Goal: Task Accomplishment & Management: Manage account settings

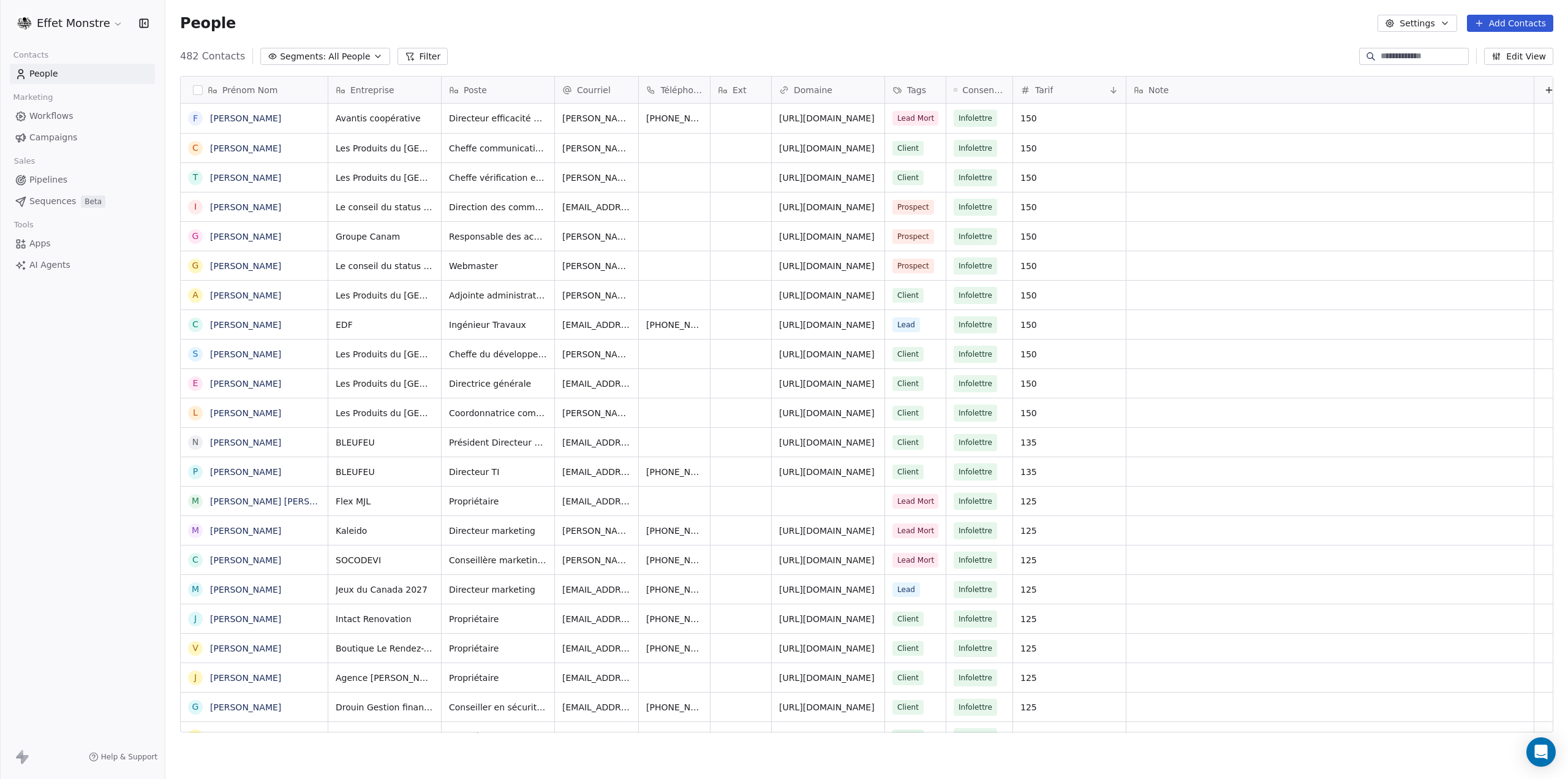
scroll to position [676, 1393]
click at [43, 174] on span "Pipelines" at bounding box center [48, 180] width 38 height 13
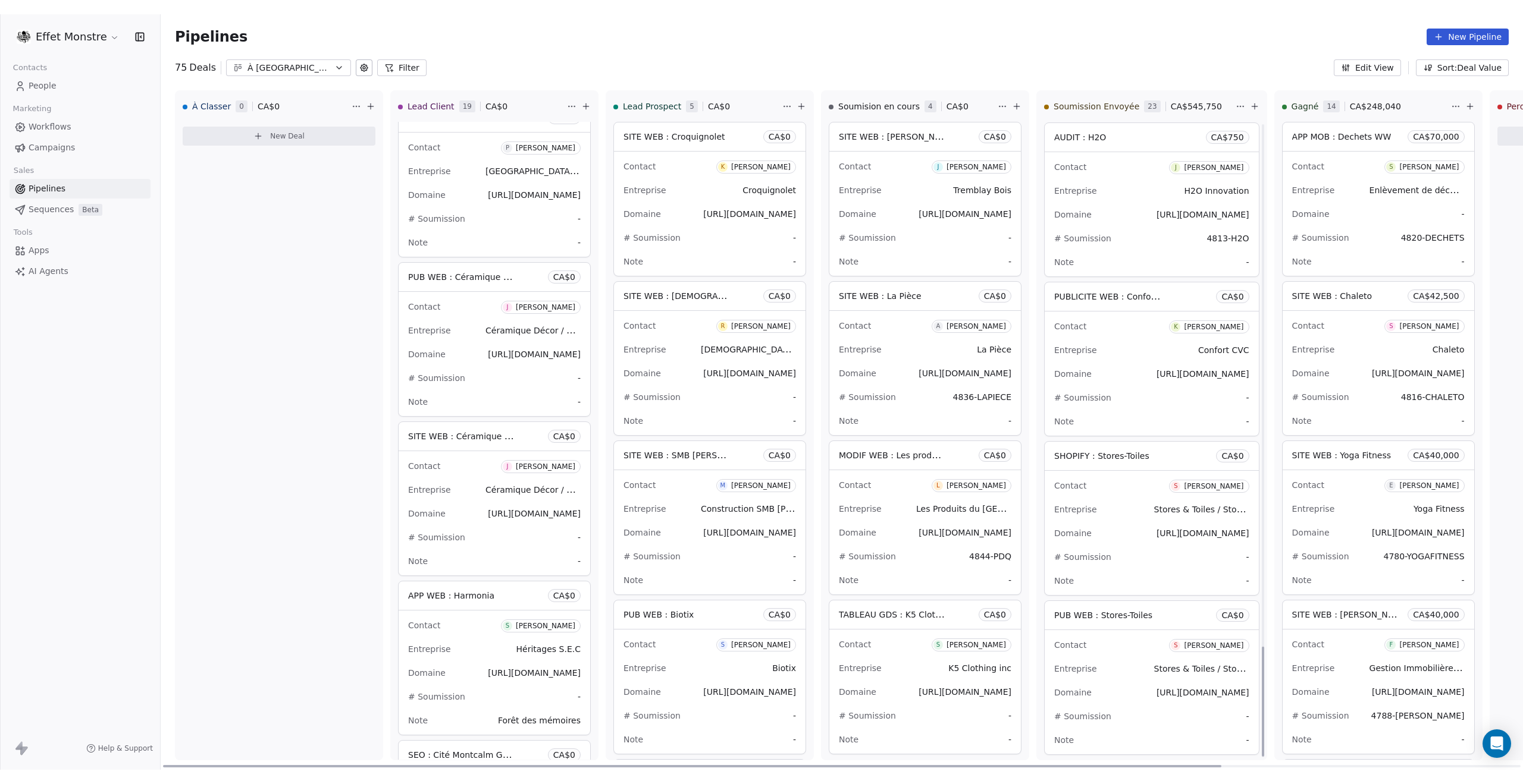
scroll to position [3032, 0]
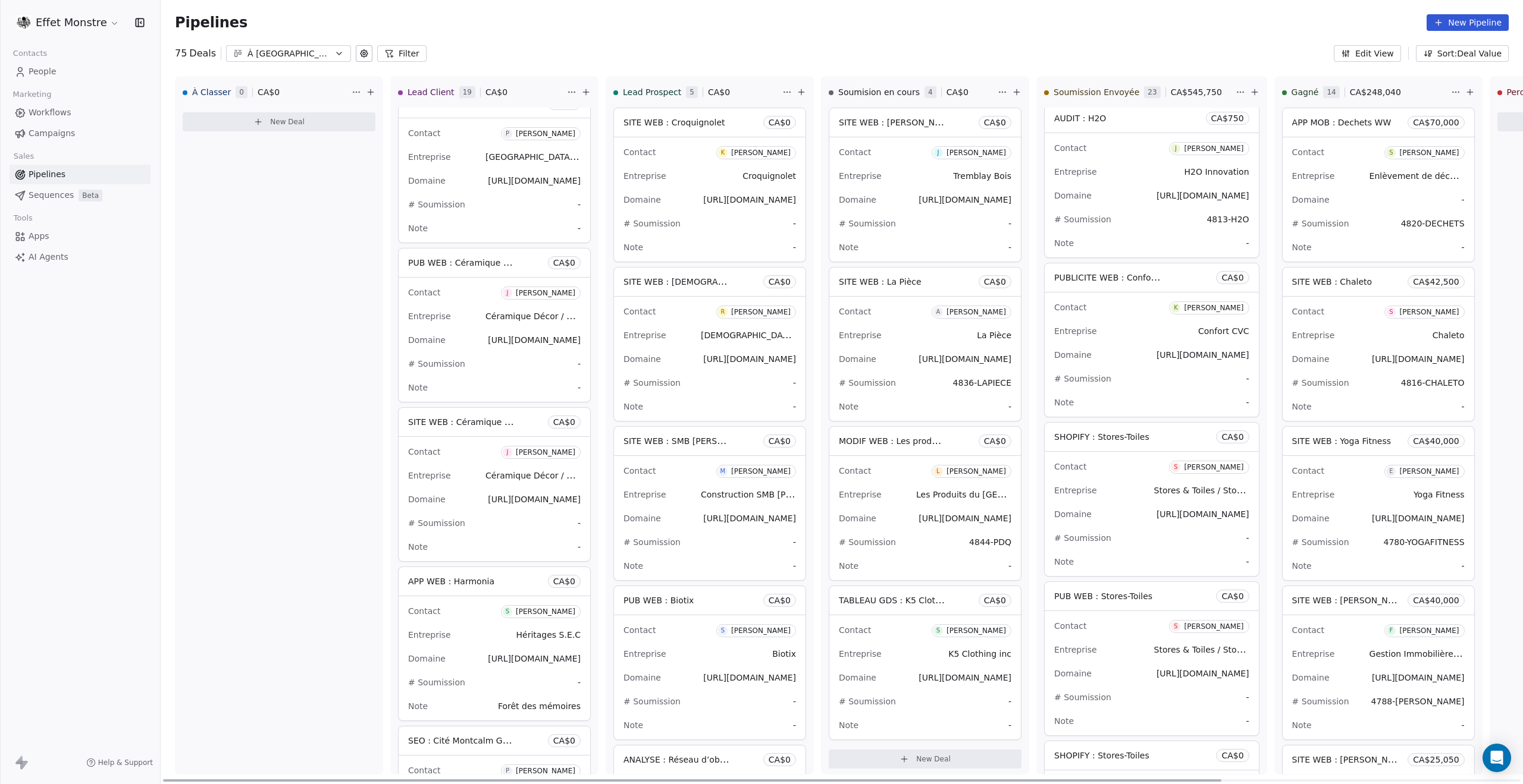
click at [1132, 670] on div "Domaine https://stores-toiles.ca" at bounding box center [1151, 673] width 195 height 19
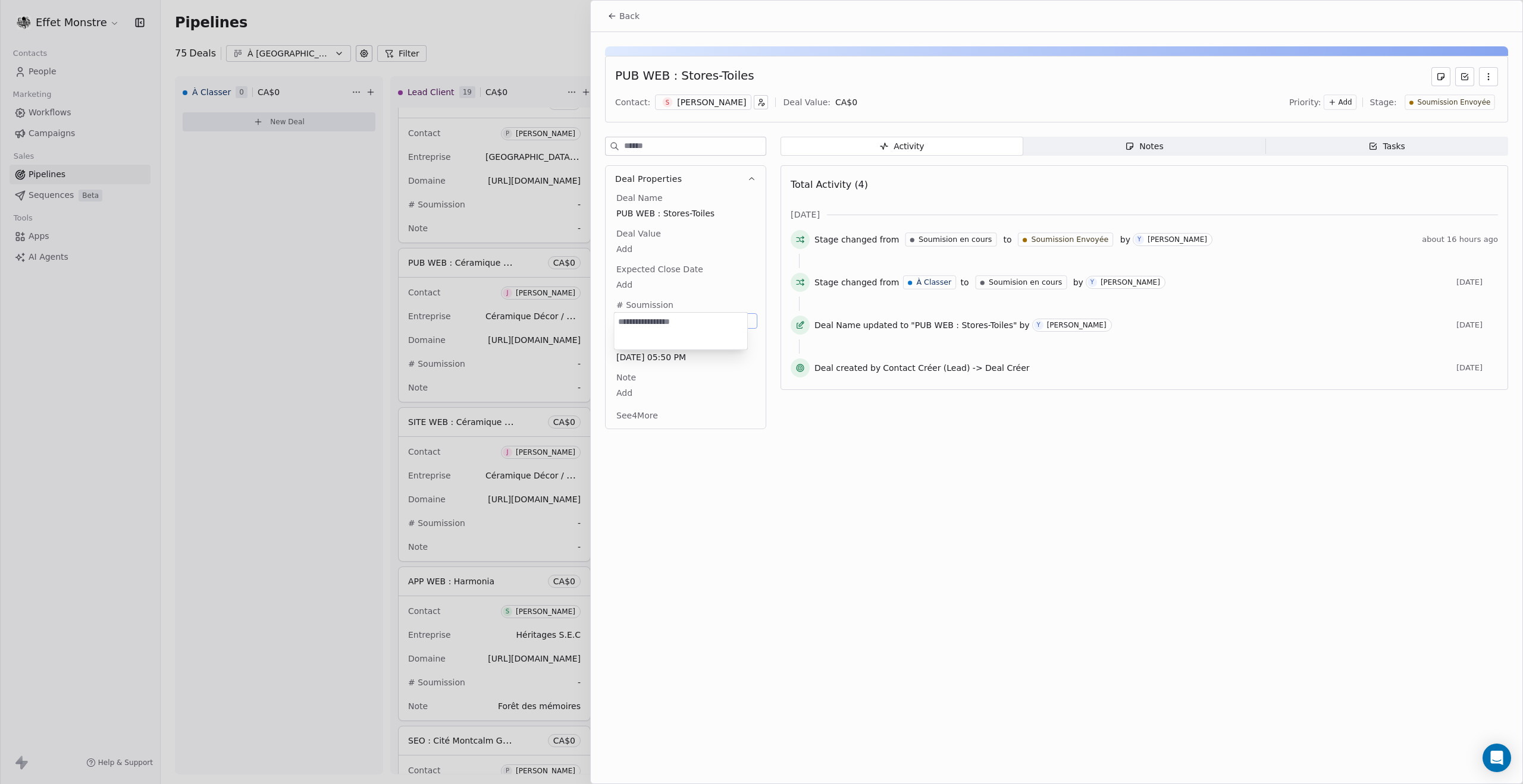
click at [628, 317] on body "Effet Monstre Contacts People Marketing Workflows Campaigns Sales Pipelines Seq…" at bounding box center [762, 392] width 1523 height 784
type textarea "**********"
click at [1042, 568] on html "Effet Monstre Contacts People Marketing Workflows Campaigns Sales Pipelines Seq…" at bounding box center [762, 392] width 1523 height 784
click at [441, 21] on div at bounding box center [762, 392] width 1523 height 784
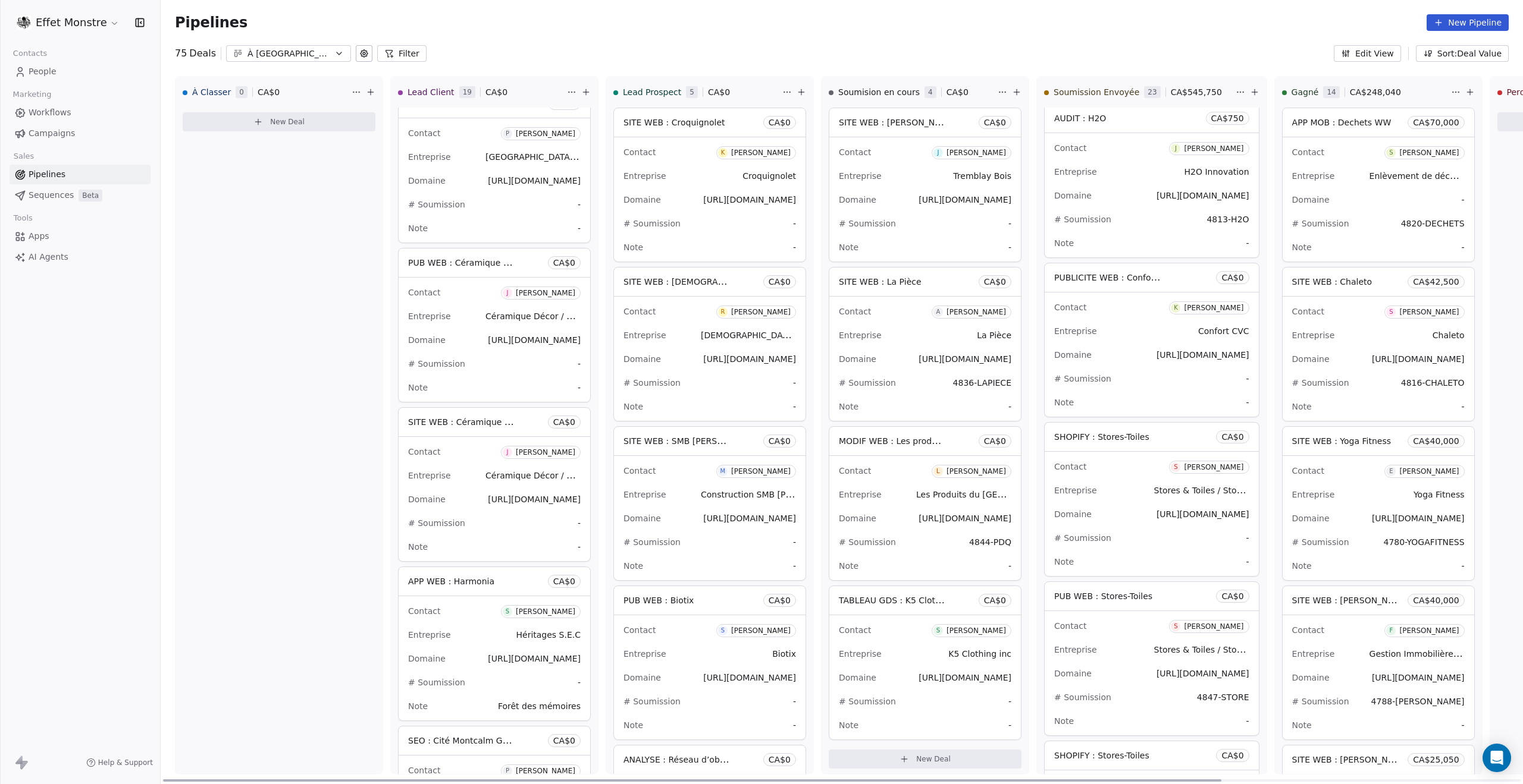
click at [1167, 533] on div "# Soumission -" at bounding box center [1151, 538] width 195 height 19
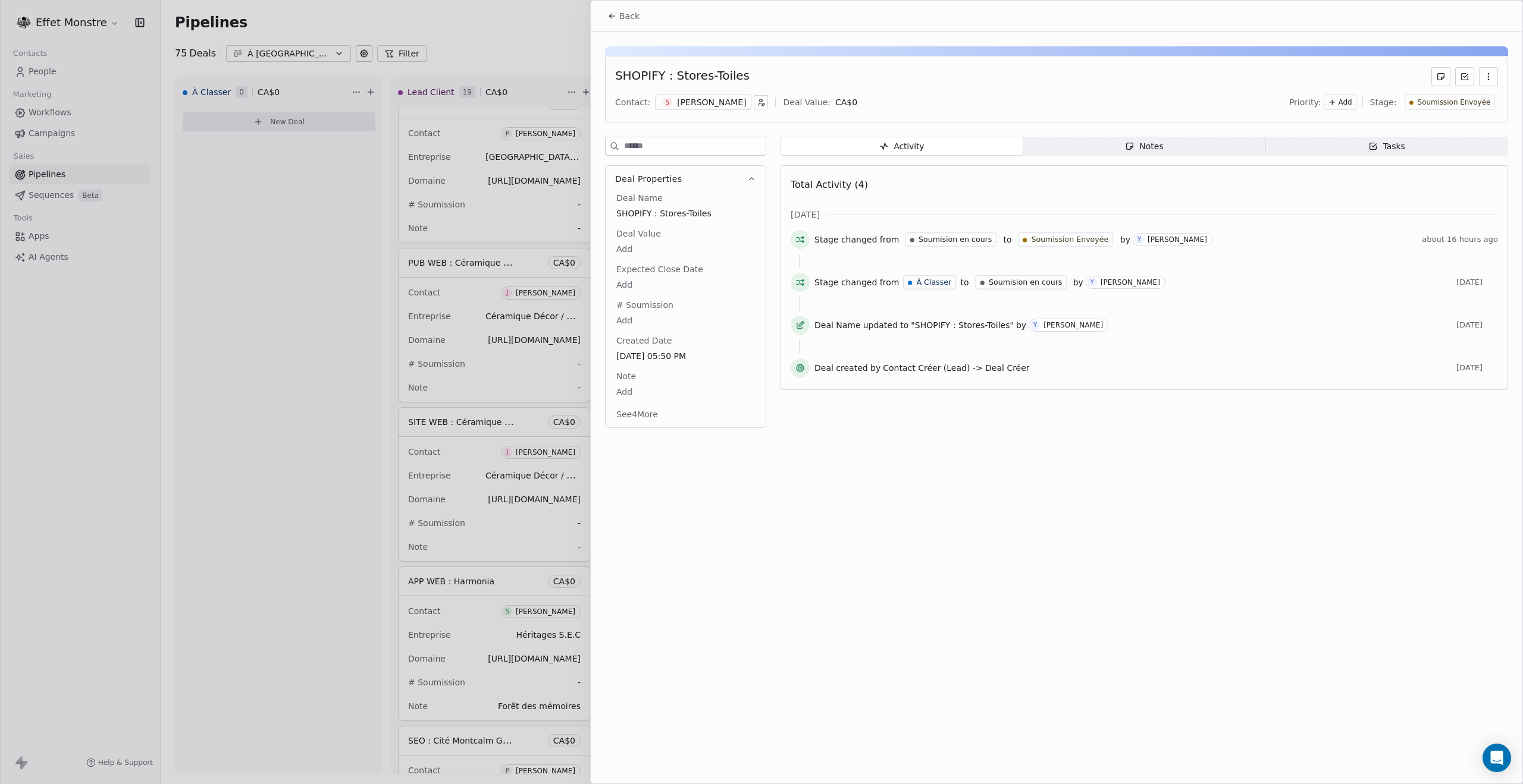
click at [627, 317] on body "Effet Monstre Contacts People Marketing Workflows Campaigns Sales Pipelines Seq…" at bounding box center [762, 392] width 1523 height 784
type textarea "**********"
click at [1097, 580] on html "Effet Monstre Contacts People Marketing Workflows Campaigns Sales Pipelines Seq…" at bounding box center [762, 392] width 1523 height 784
click at [620, 248] on body "Effet Monstre Contacts People Marketing Workflows Campaigns Sales Pipelines Seq…" at bounding box center [762, 392] width 1523 height 784
type input "*****"
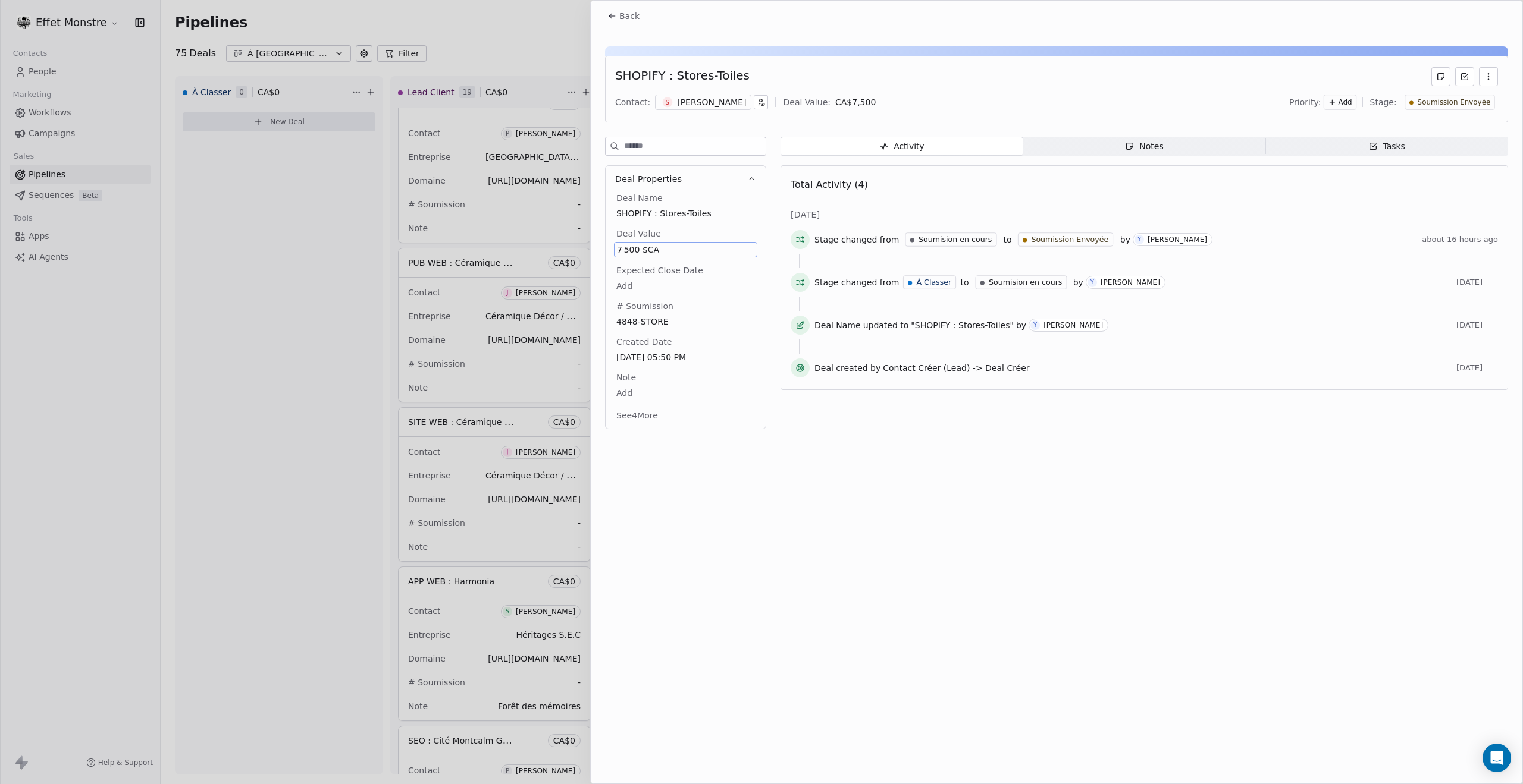
drag, startPoint x: 971, startPoint y: 596, endPoint x: 710, endPoint y: 588, distance: 261.1
click at [971, 596] on div "Back SHOPIFY : Stores-Toiles Contact: S Serge Lajoie Deal Value: CA$ 7,500 Prio…" at bounding box center [1056, 392] width 932 height 783
click at [211, 554] on div at bounding box center [762, 392] width 1523 height 784
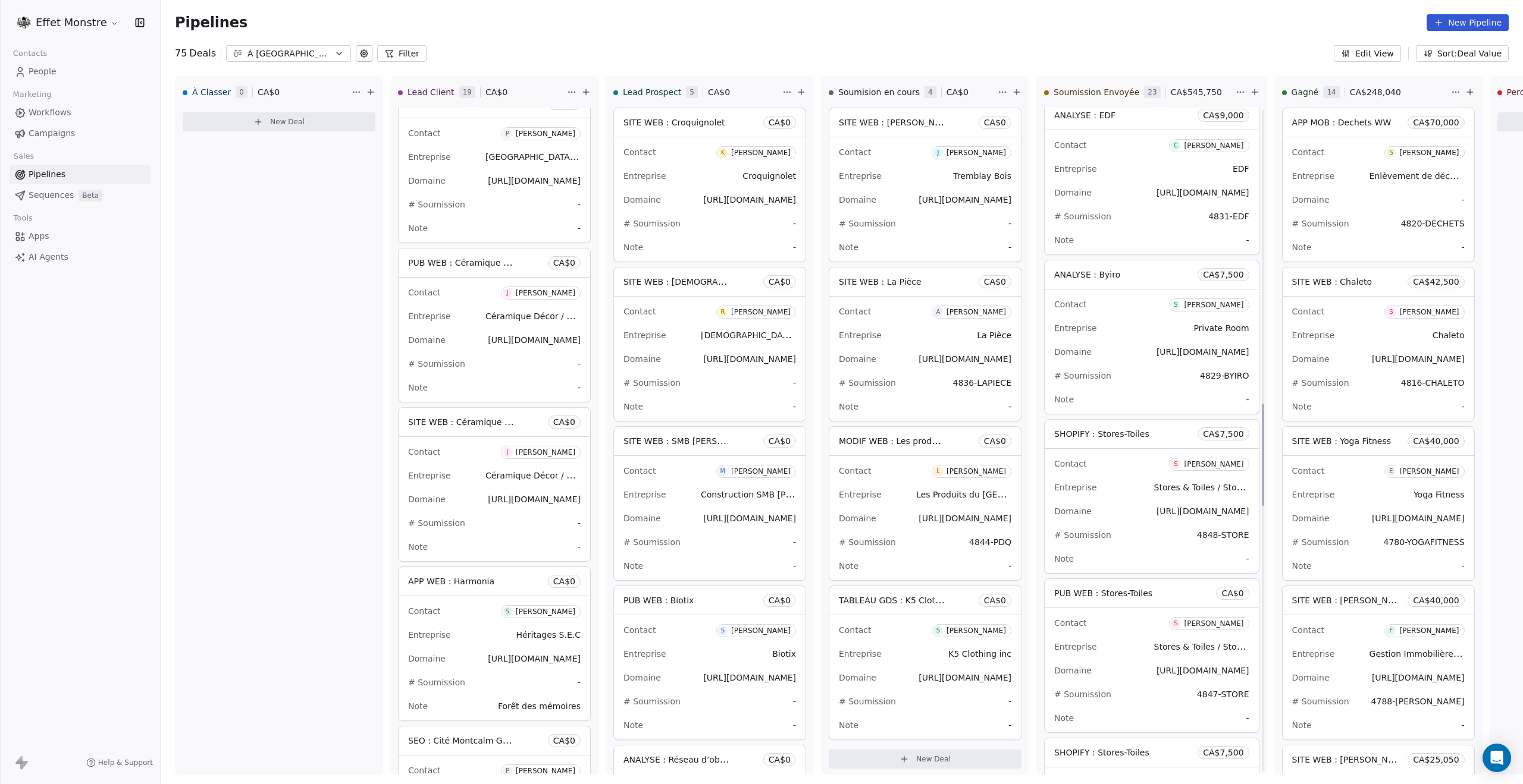
click at [108, 520] on div "Effet Monstre Contacts People Marketing Workflows Campaigns Sales Pipelines Seq…" at bounding box center [80, 392] width 160 height 784
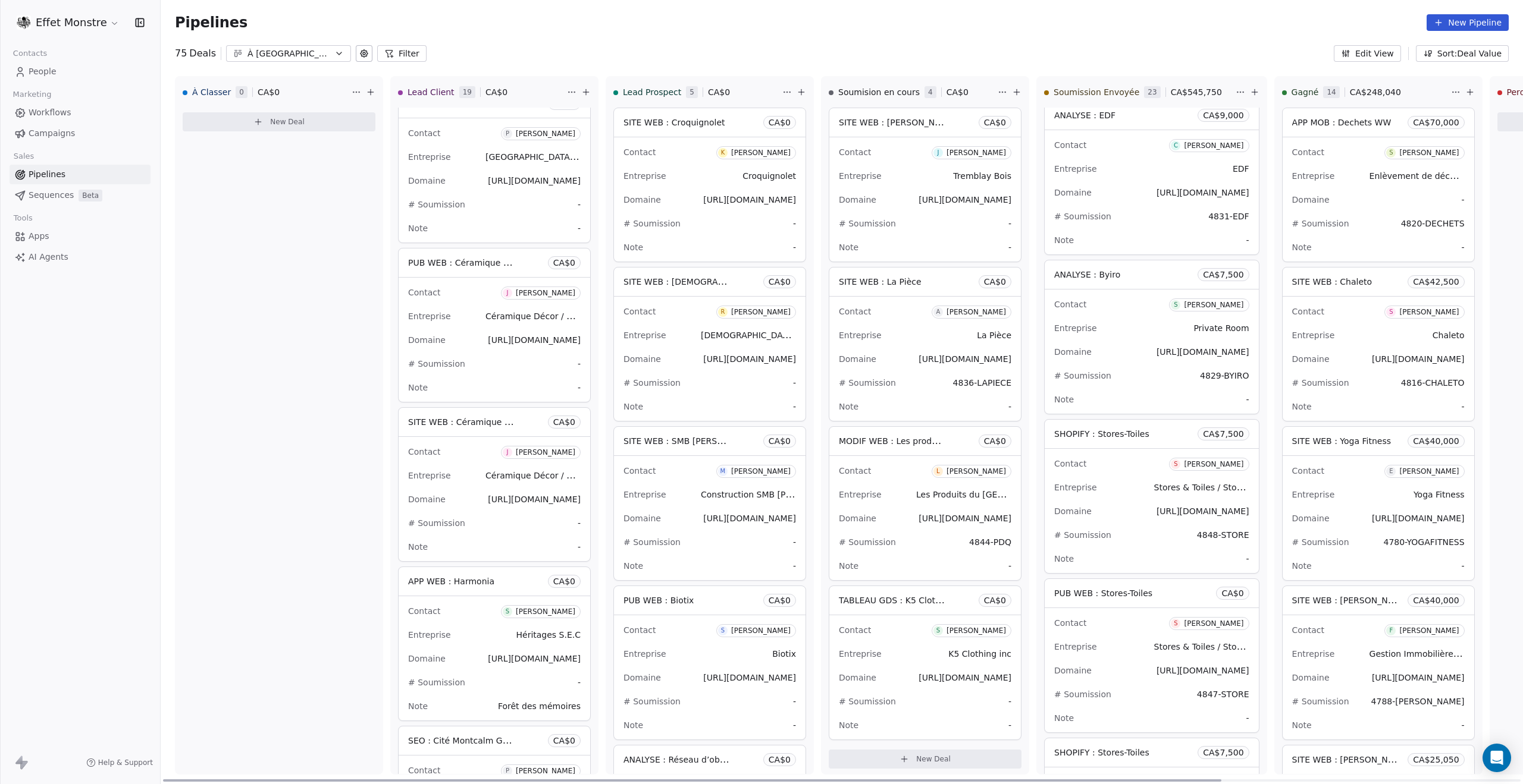
click at [1198, 666] on span "[URL][DOMAIN_NAME]" at bounding box center [1203, 670] width 93 height 9
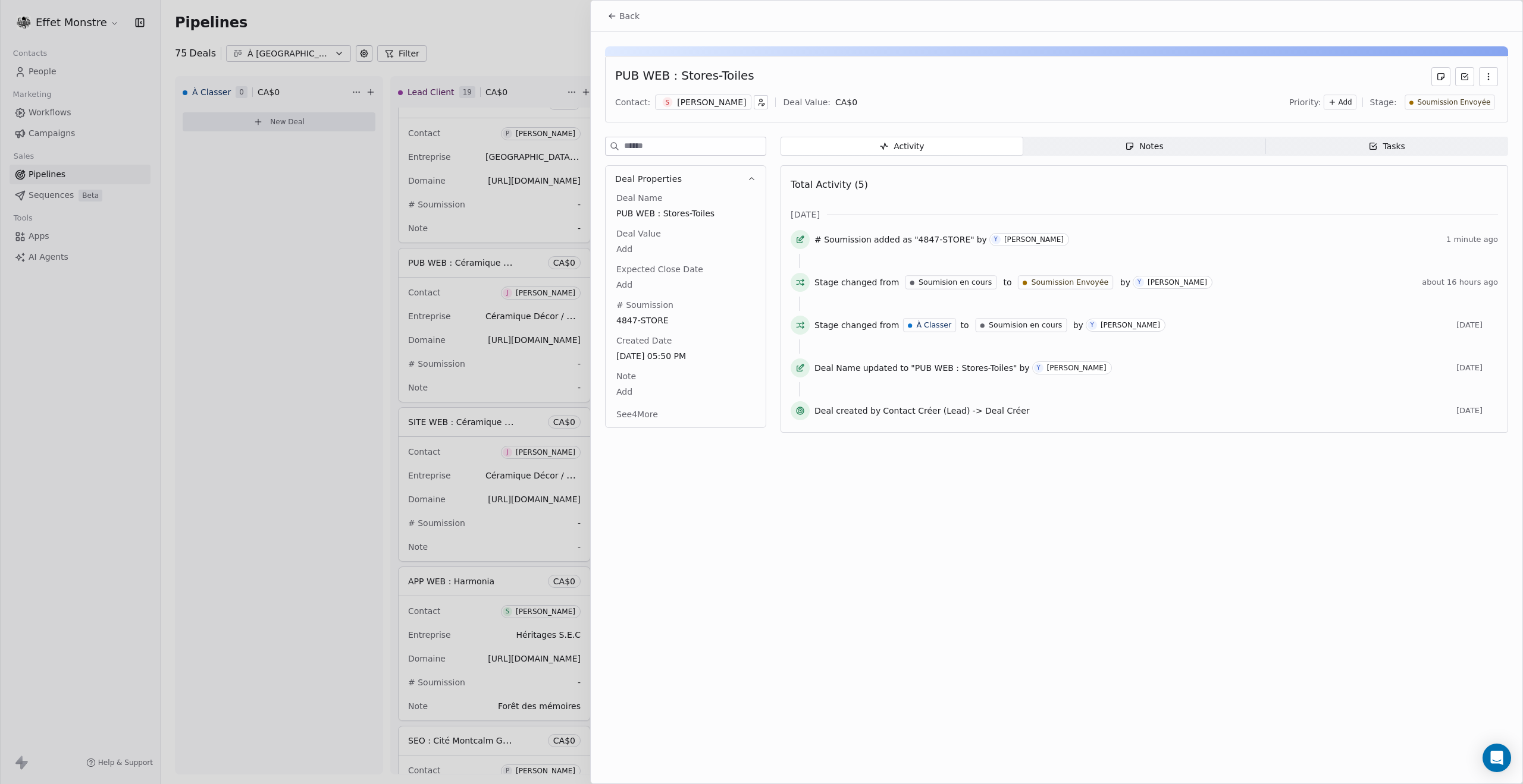
click at [622, 250] on body "Effet Monstre Contacts People Marketing Workflows Campaigns Sales Pipelines Seq…" at bounding box center [762, 392] width 1523 height 784
type input "*****"
click at [497, 28] on div at bounding box center [762, 392] width 1523 height 784
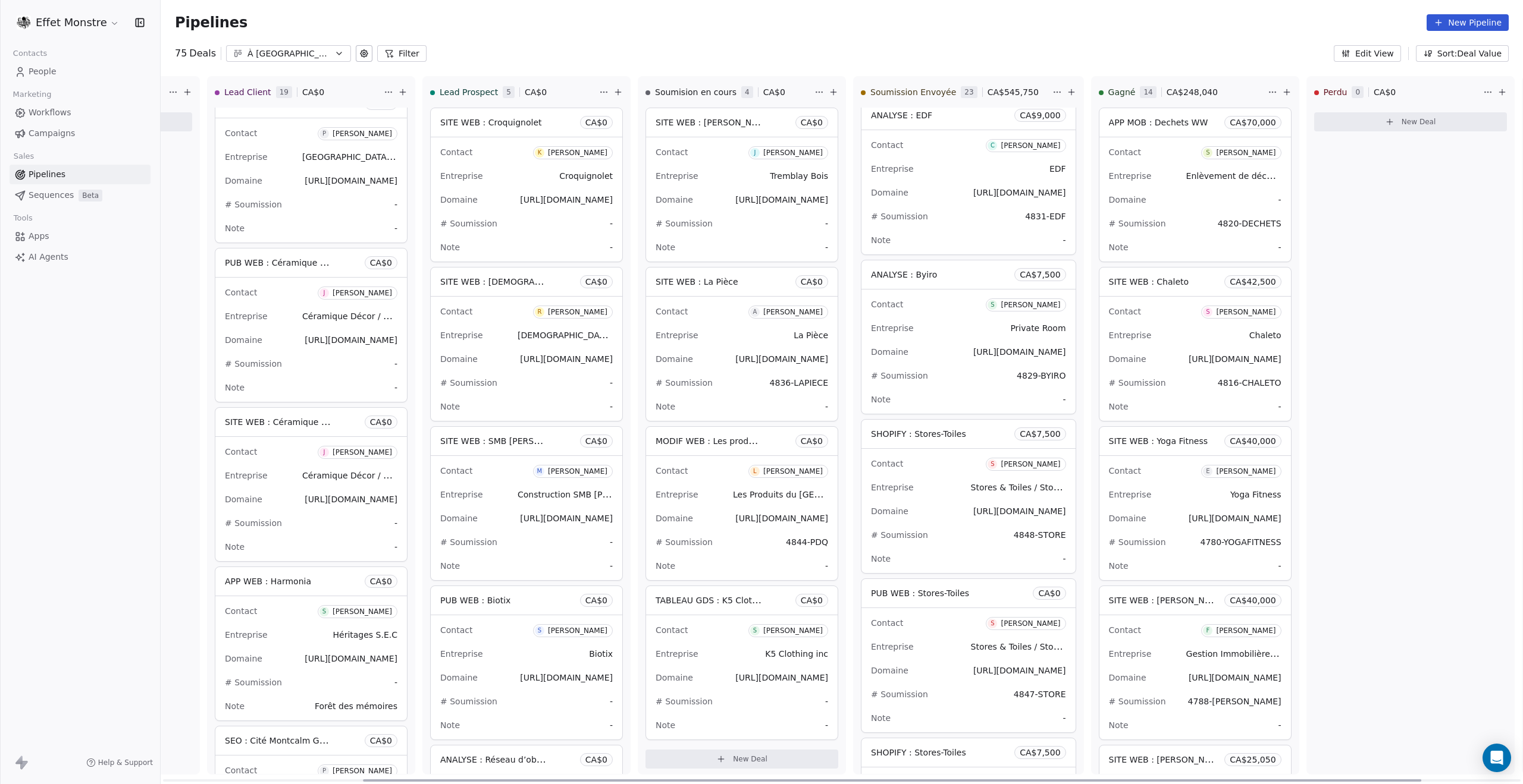
scroll to position [0, 385]
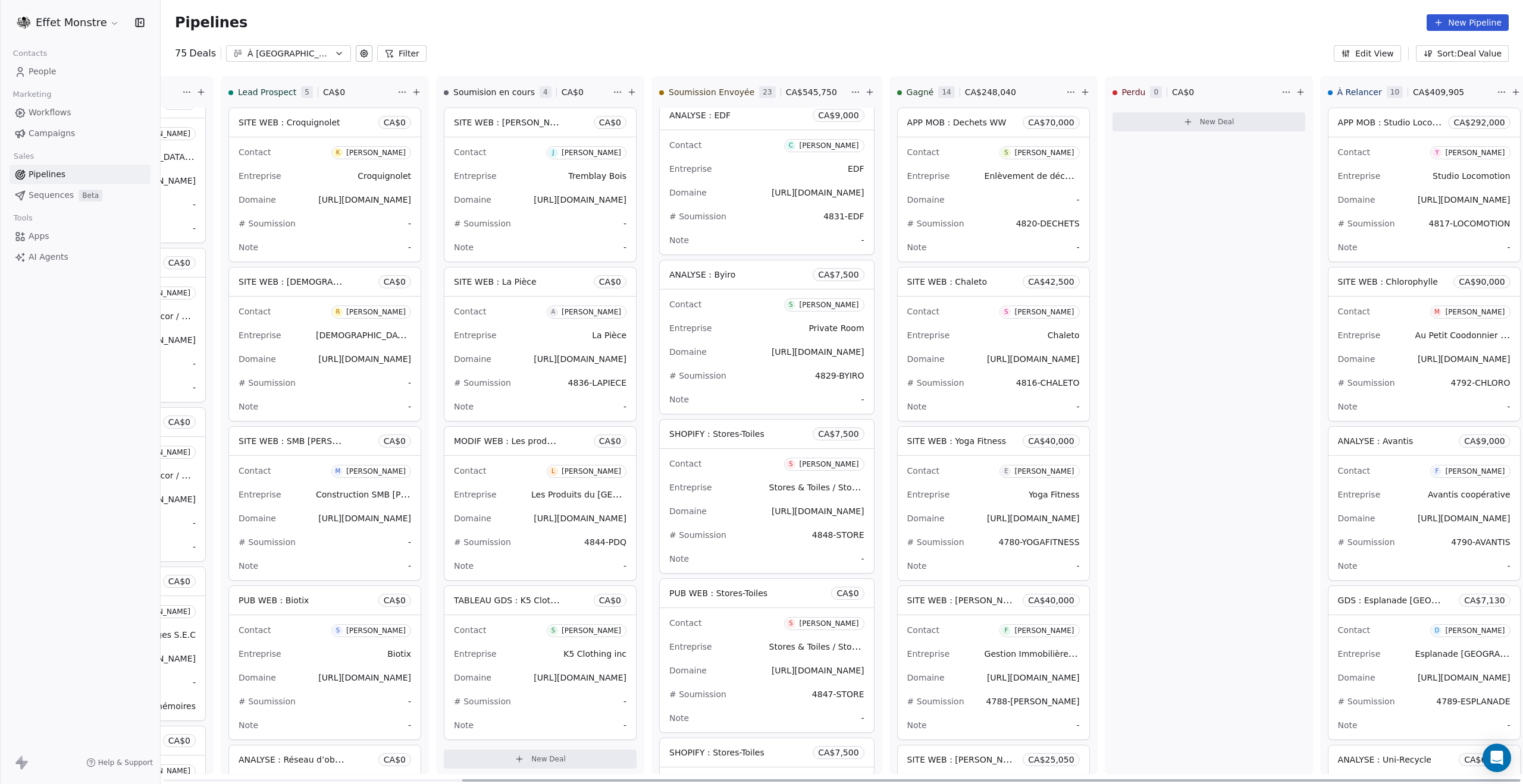
drag, startPoint x: 927, startPoint y: 781, endPoint x: 1461, endPoint y: 767, distance: 534.2
click at [1468, 755] on div at bounding box center [991, 780] width 1058 height 2
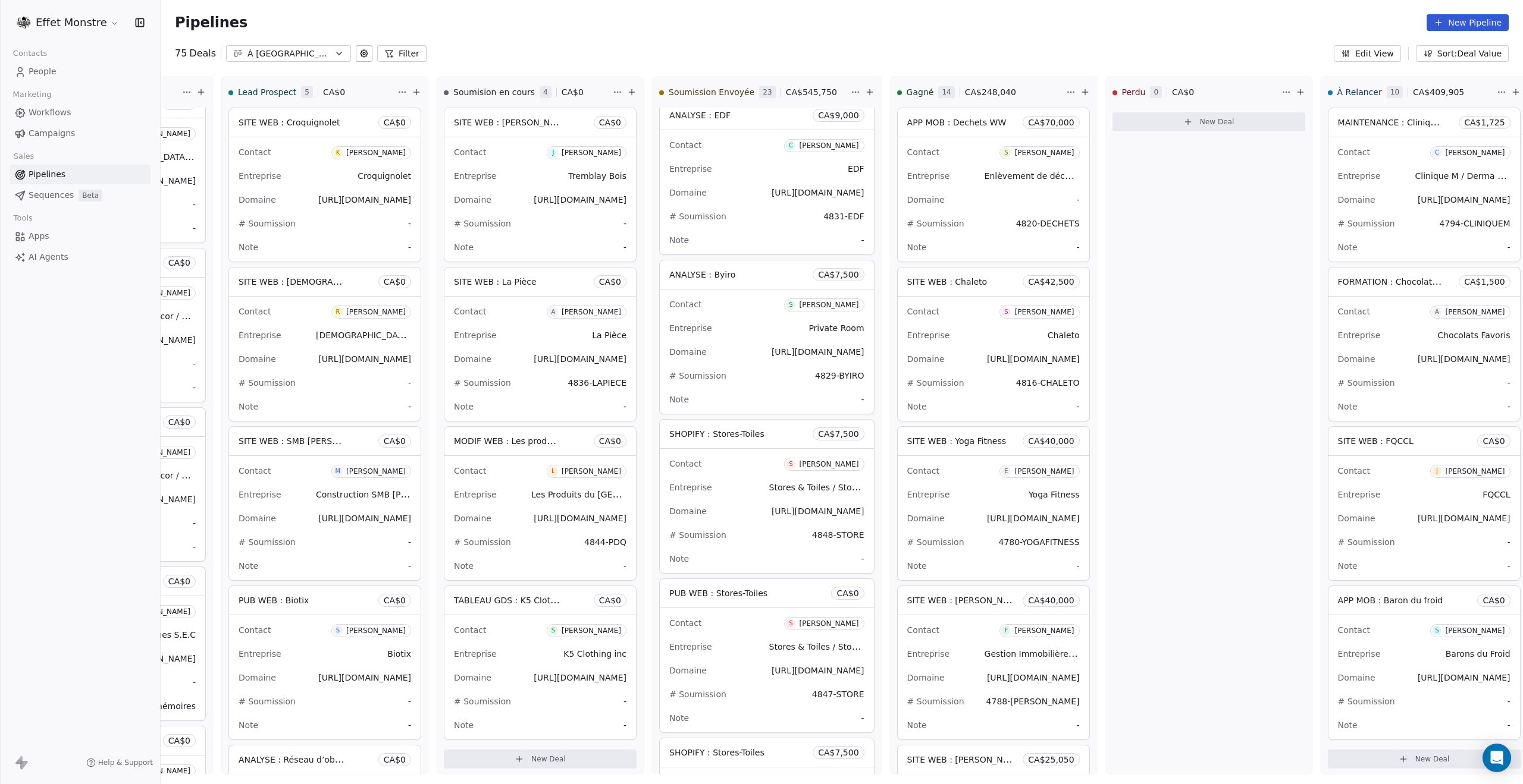
click at [974, 39] on div "Pipelines New Pipeline" at bounding box center [841, 22] width 1362 height 45
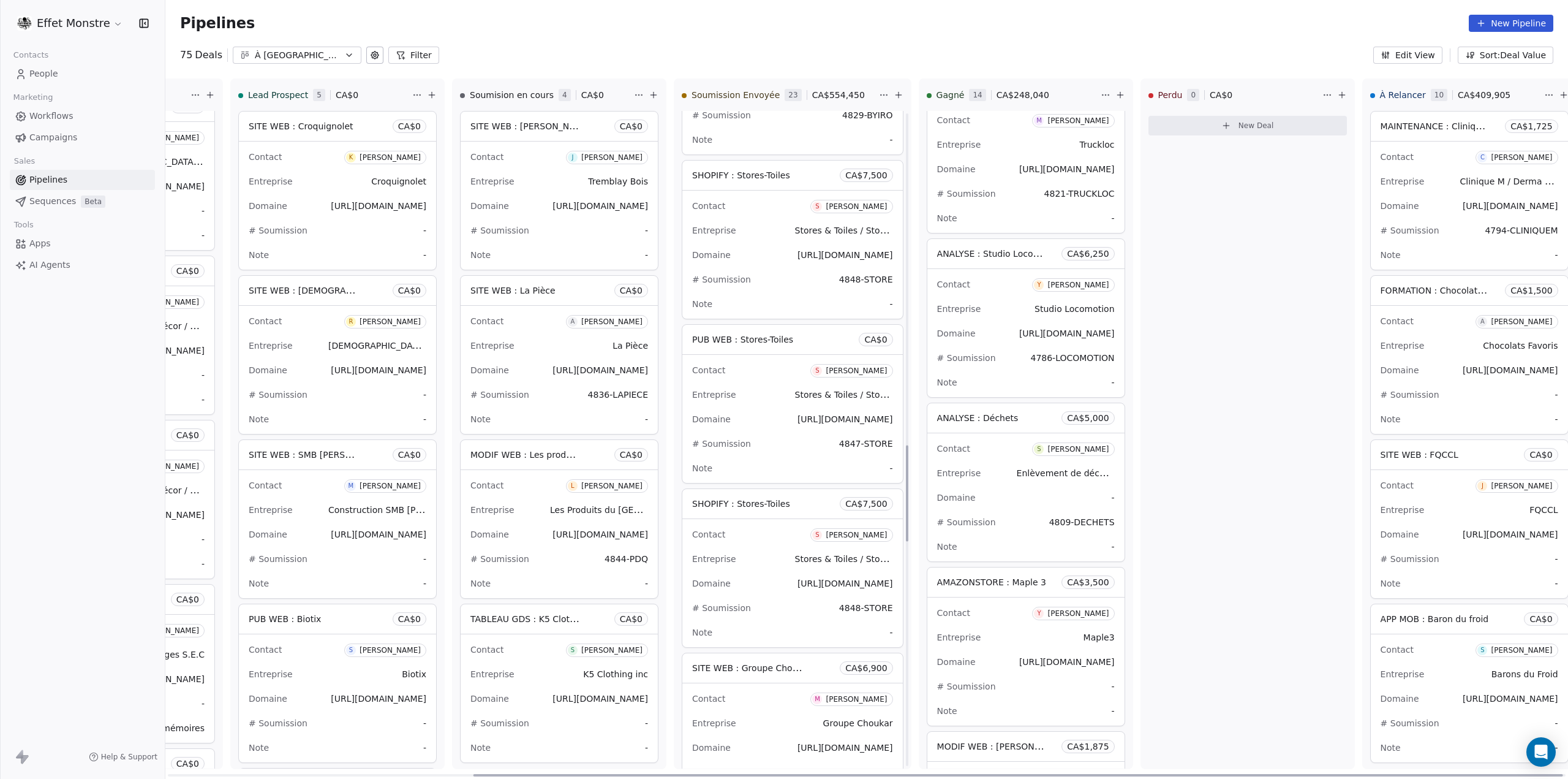
scroll to position [2268, 0]
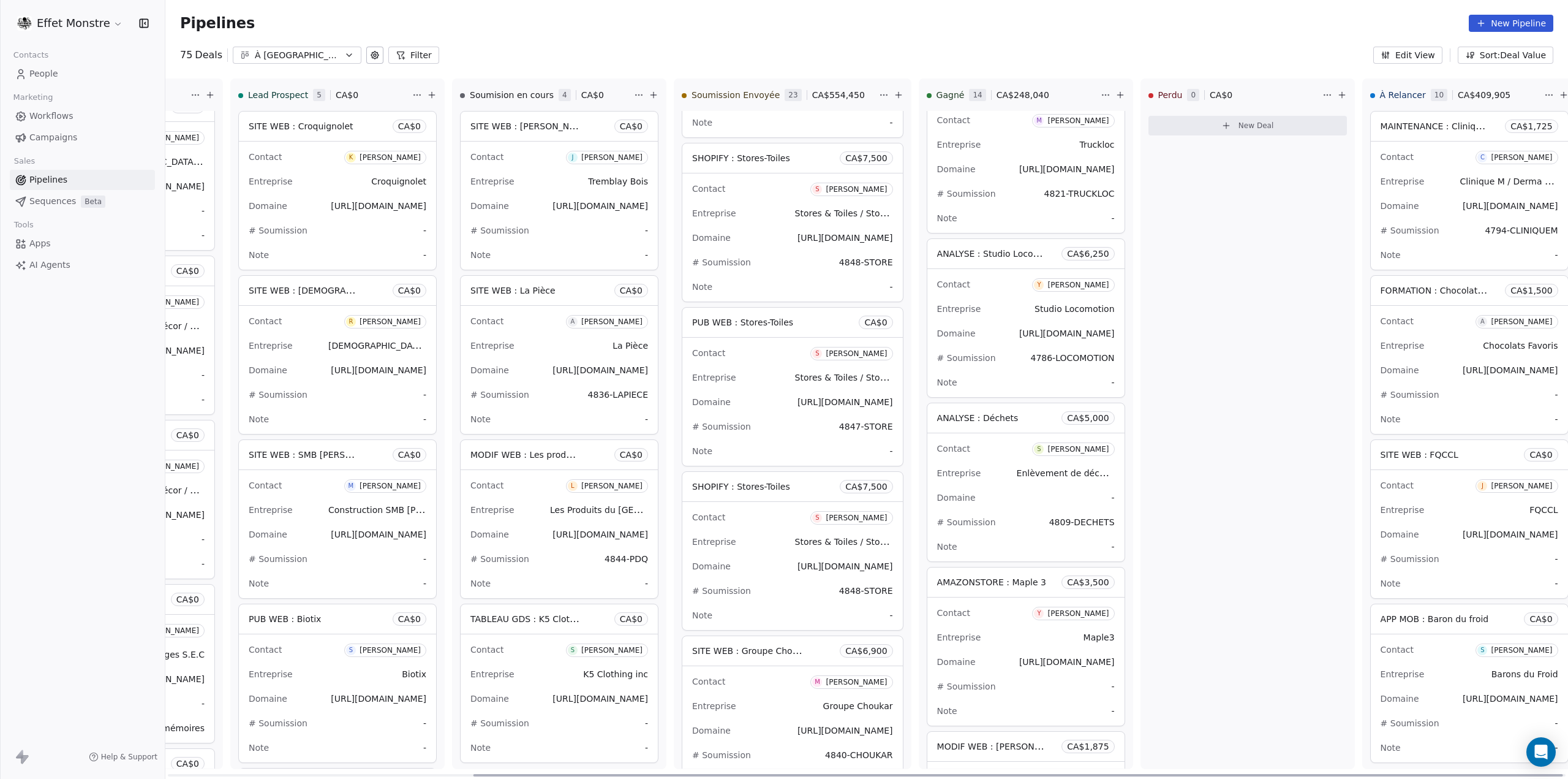
click at [808, 13] on div "Pipelines New Pipeline" at bounding box center [866, 23] width 1402 height 46
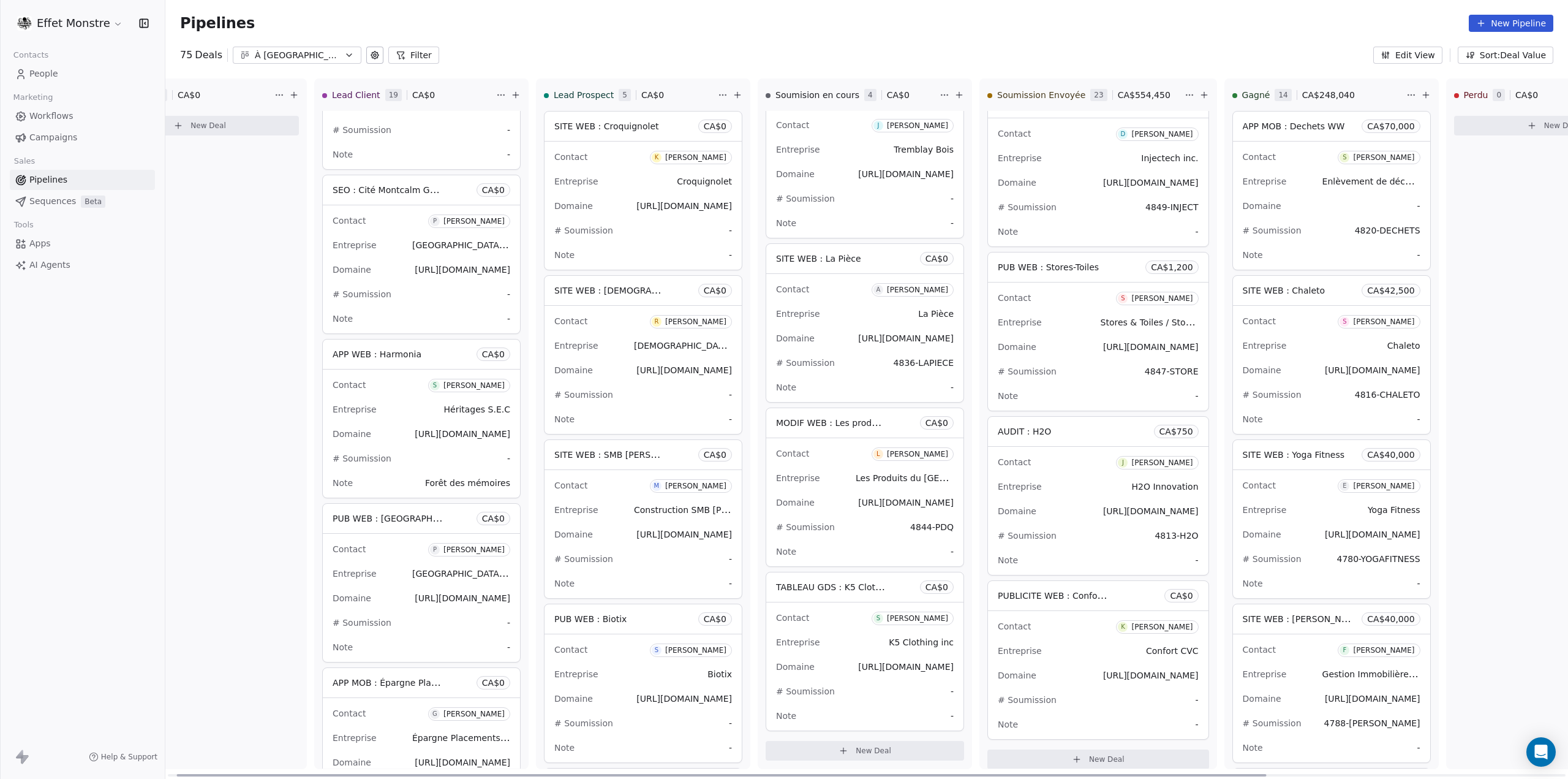
scroll to position [0, 397]
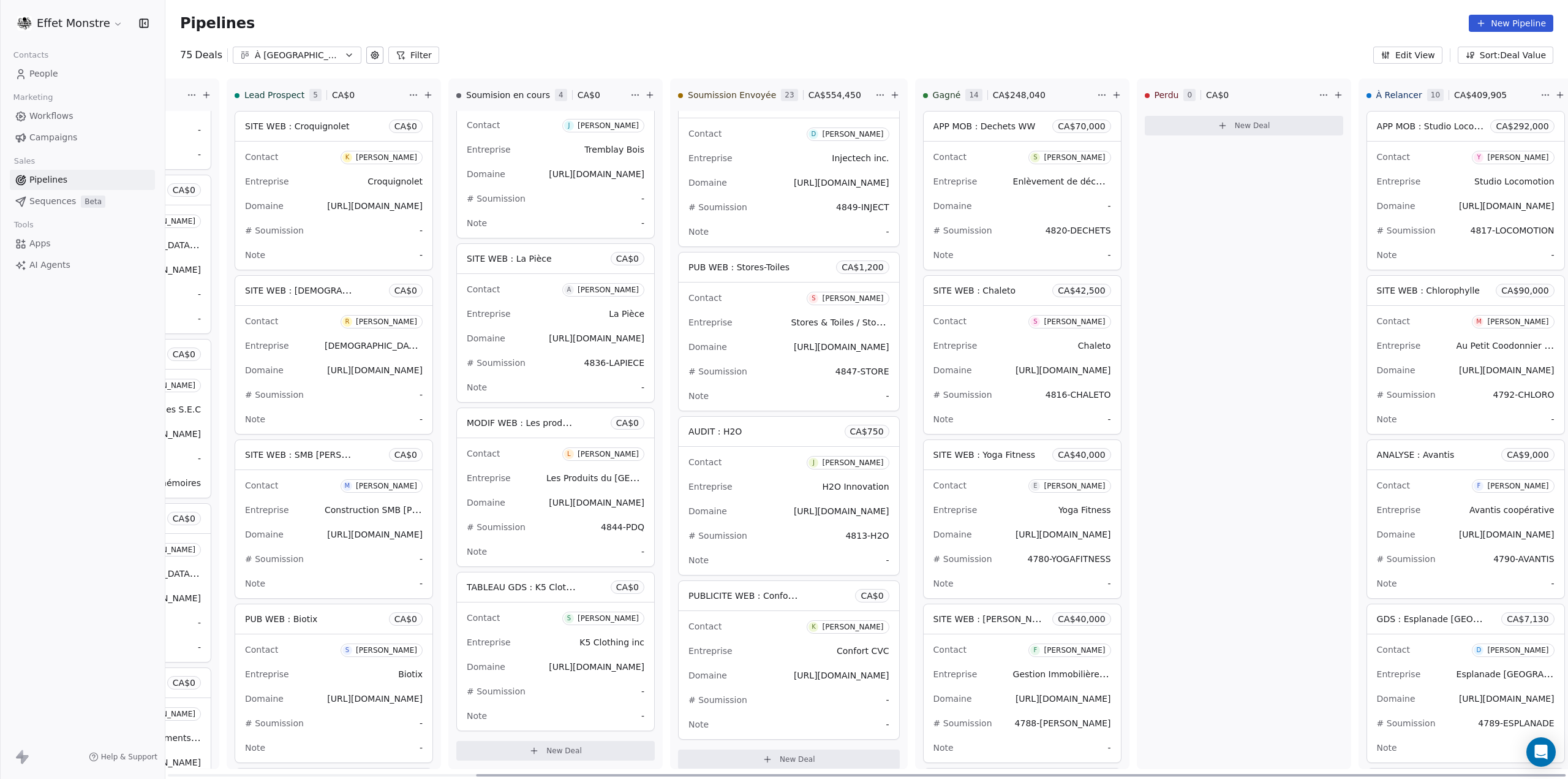
drag, startPoint x: 1017, startPoint y: 777, endPoint x: 1567, endPoint y: 808, distance: 550.9
click at [1566, 777] on div at bounding box center [1020, 775] width 1090 height 2
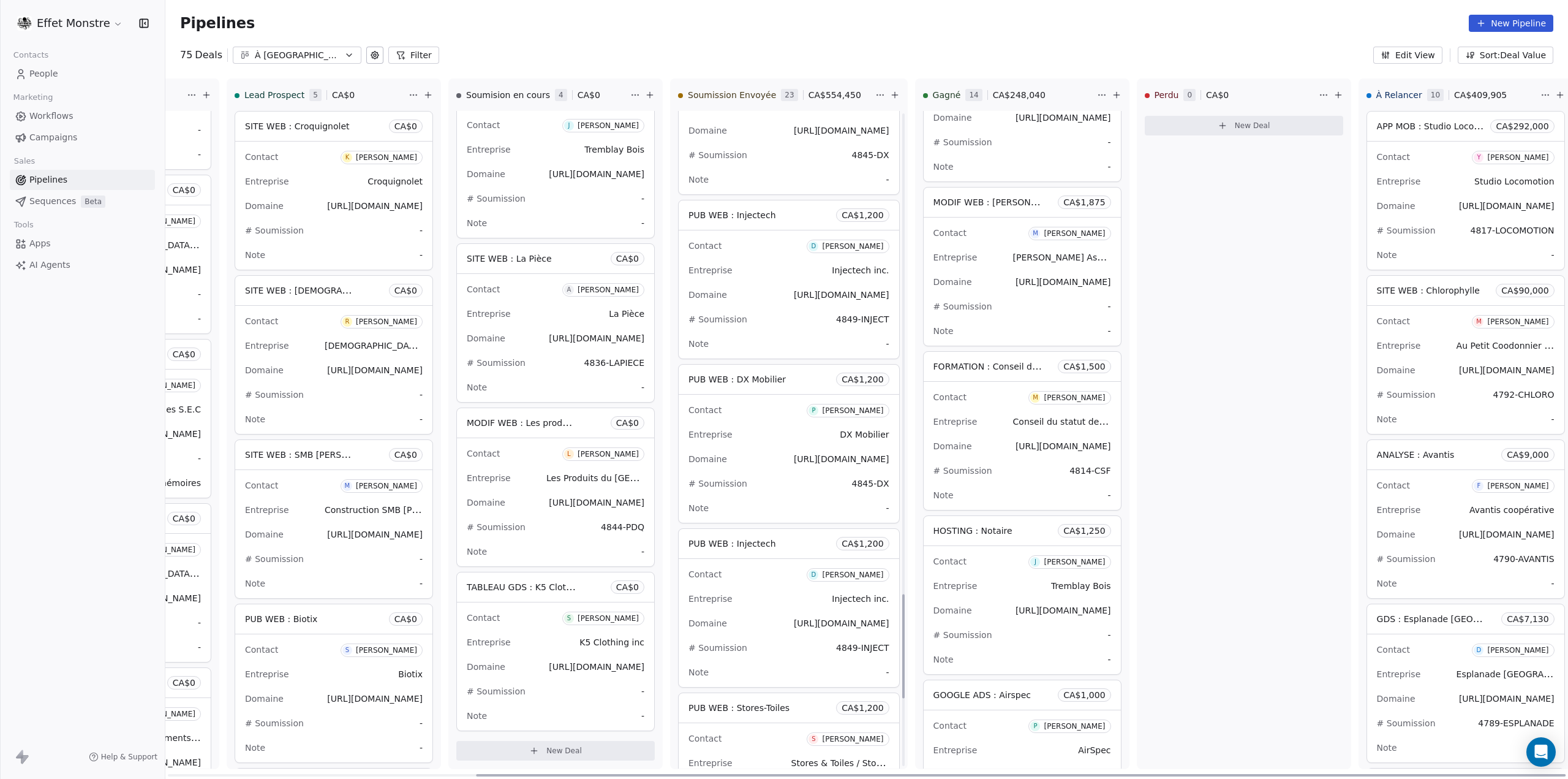
scroll to position [3043, 0]
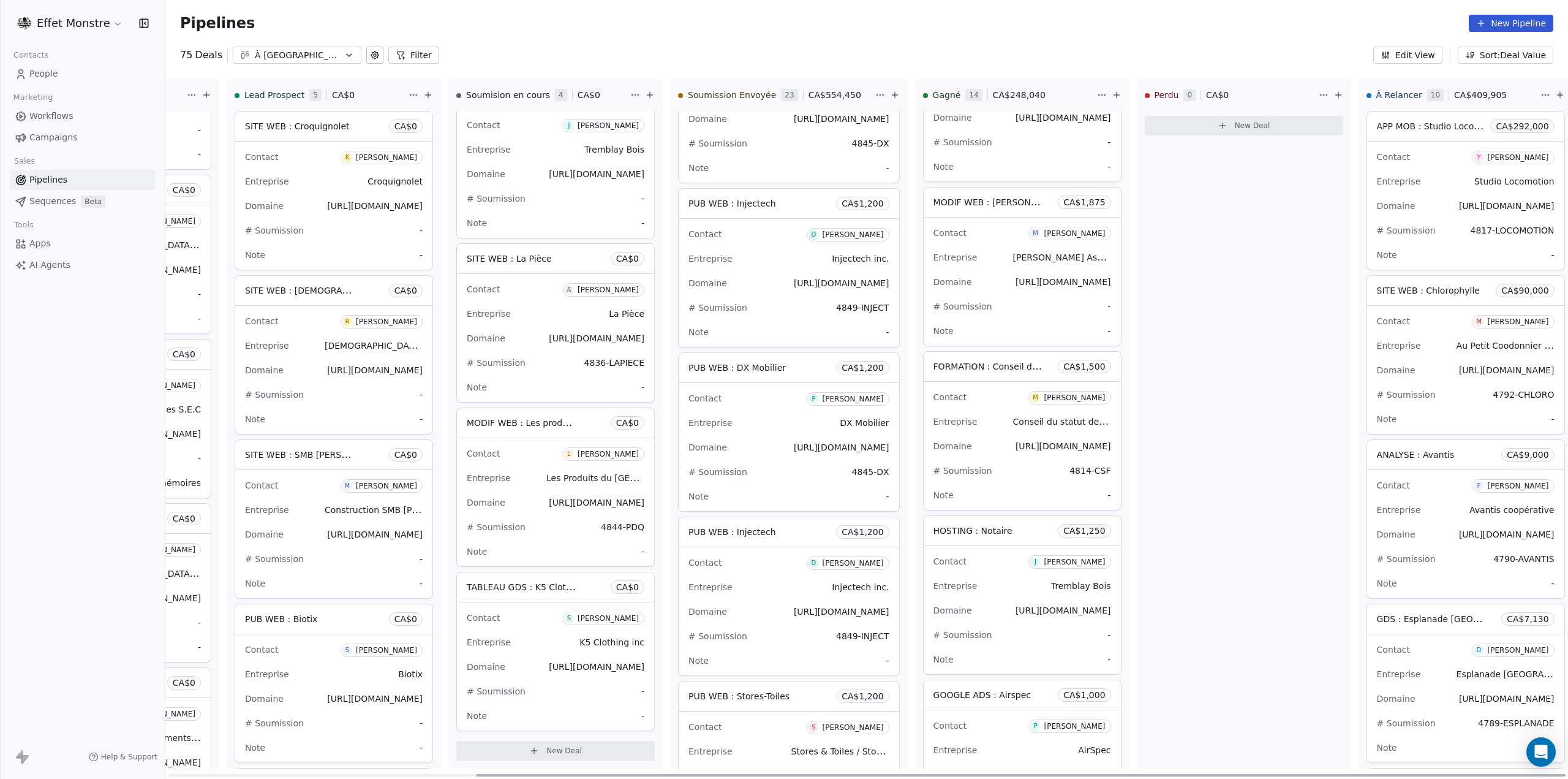
click at [807, 582] on div "Entreprise Injectech inc." at bounding box center [789, 586] width 201 height 20
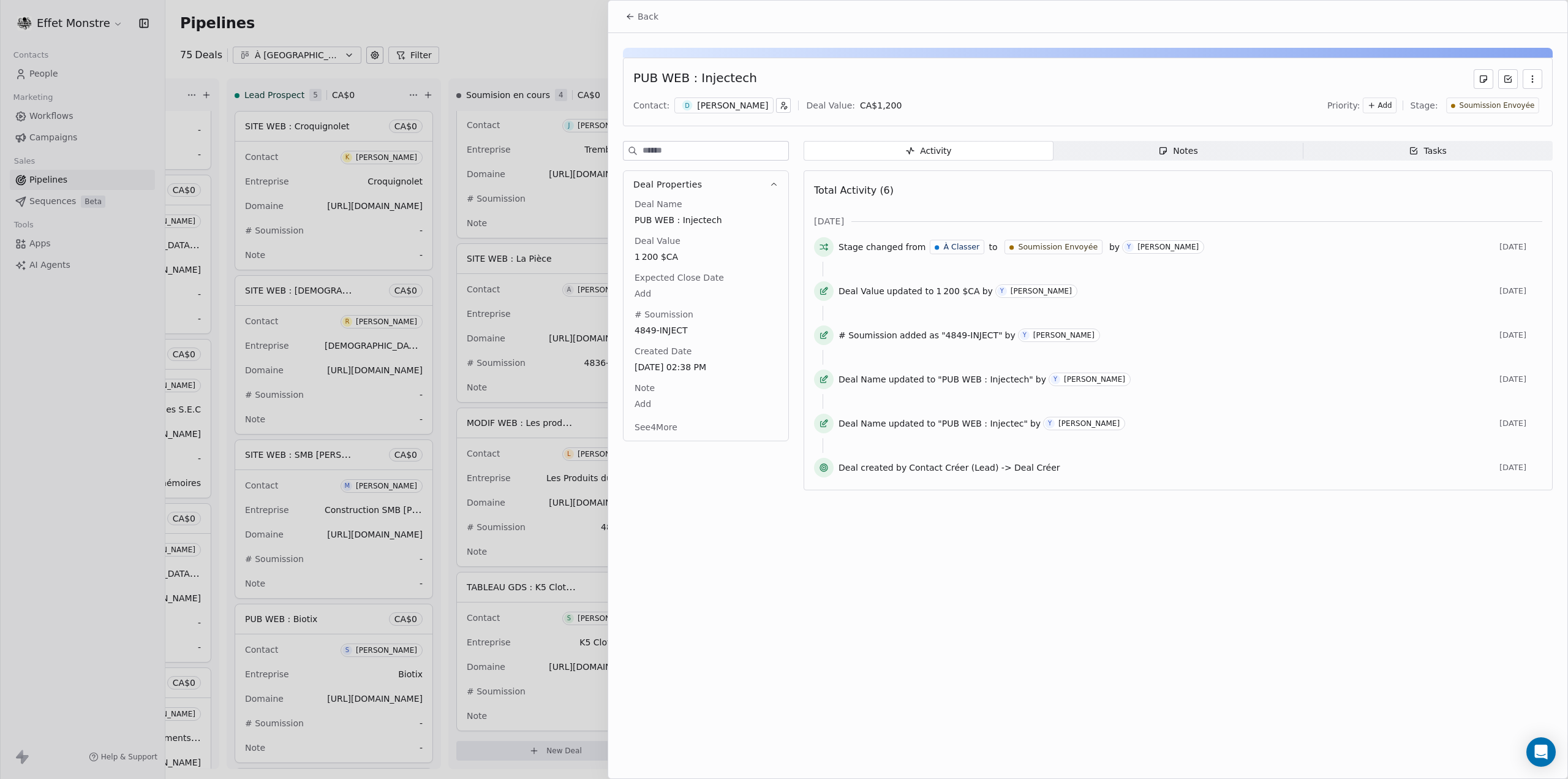
click at [1530, 83] on icon "button" at bounding box center [1532, 79] width 9 height 9
click at [1486, 106] on div "Delete" at bounding box center [1497, 105] width 82 height 20
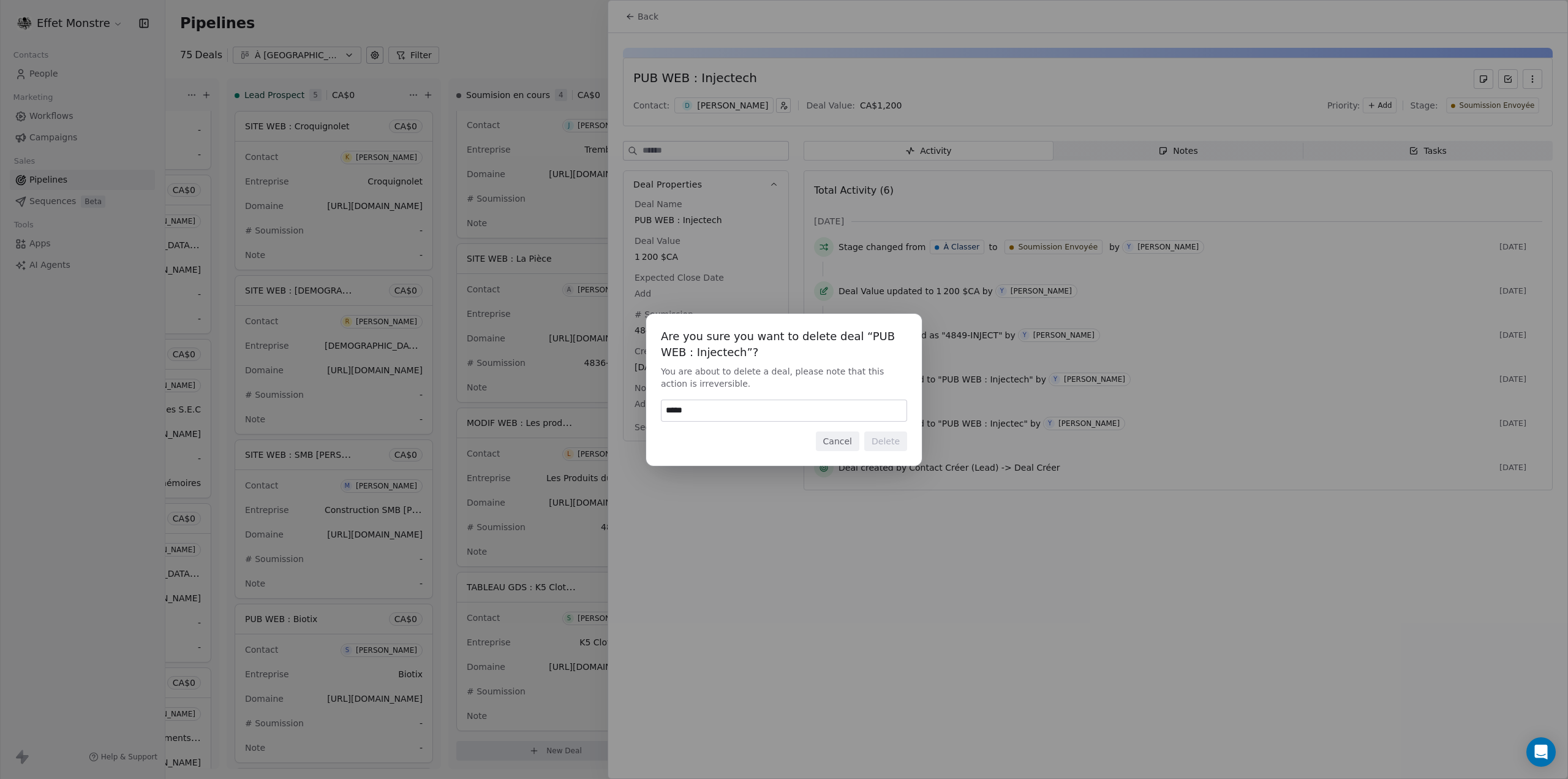
type input "******"
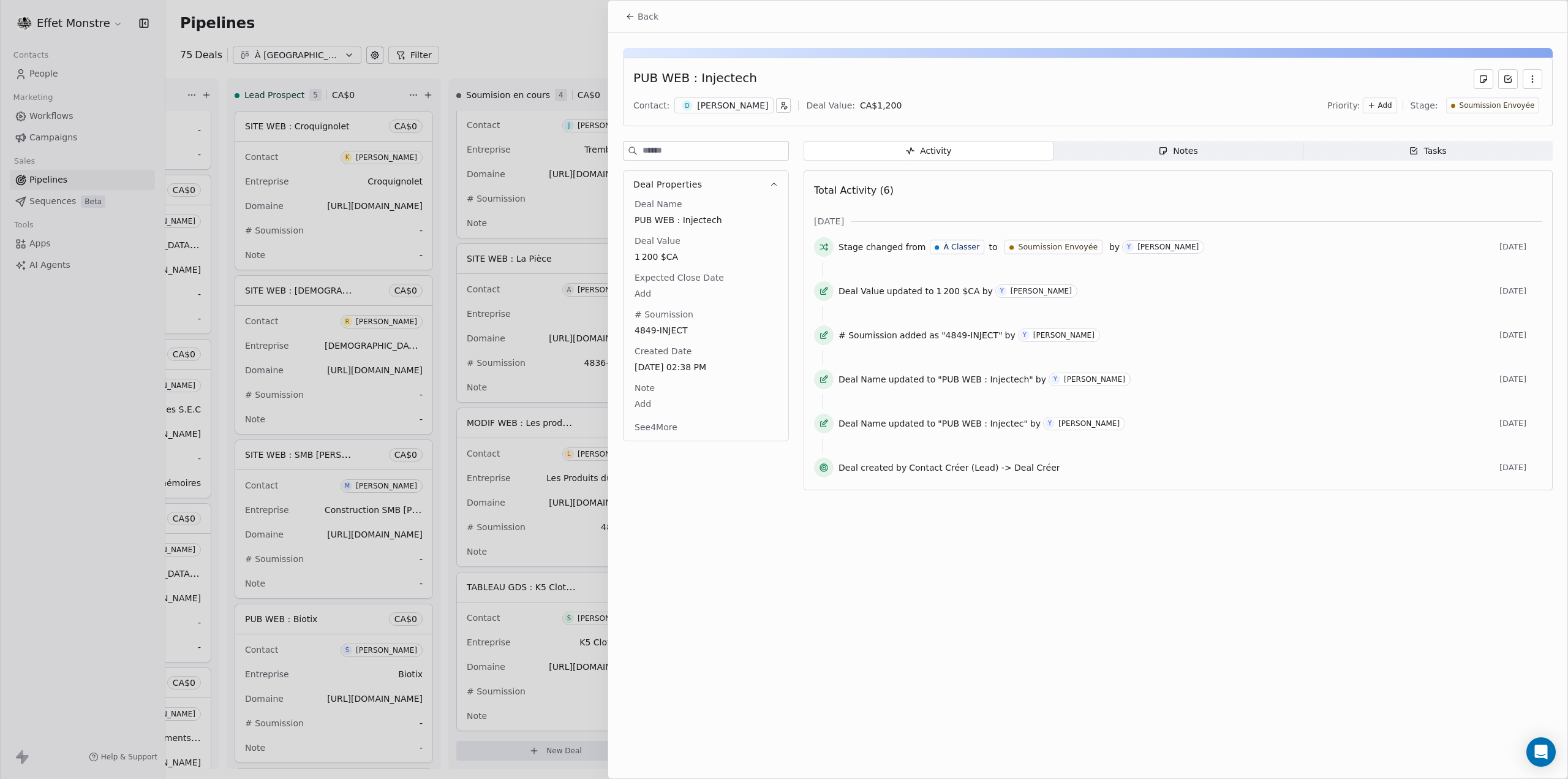
scroll to position [0, 394]
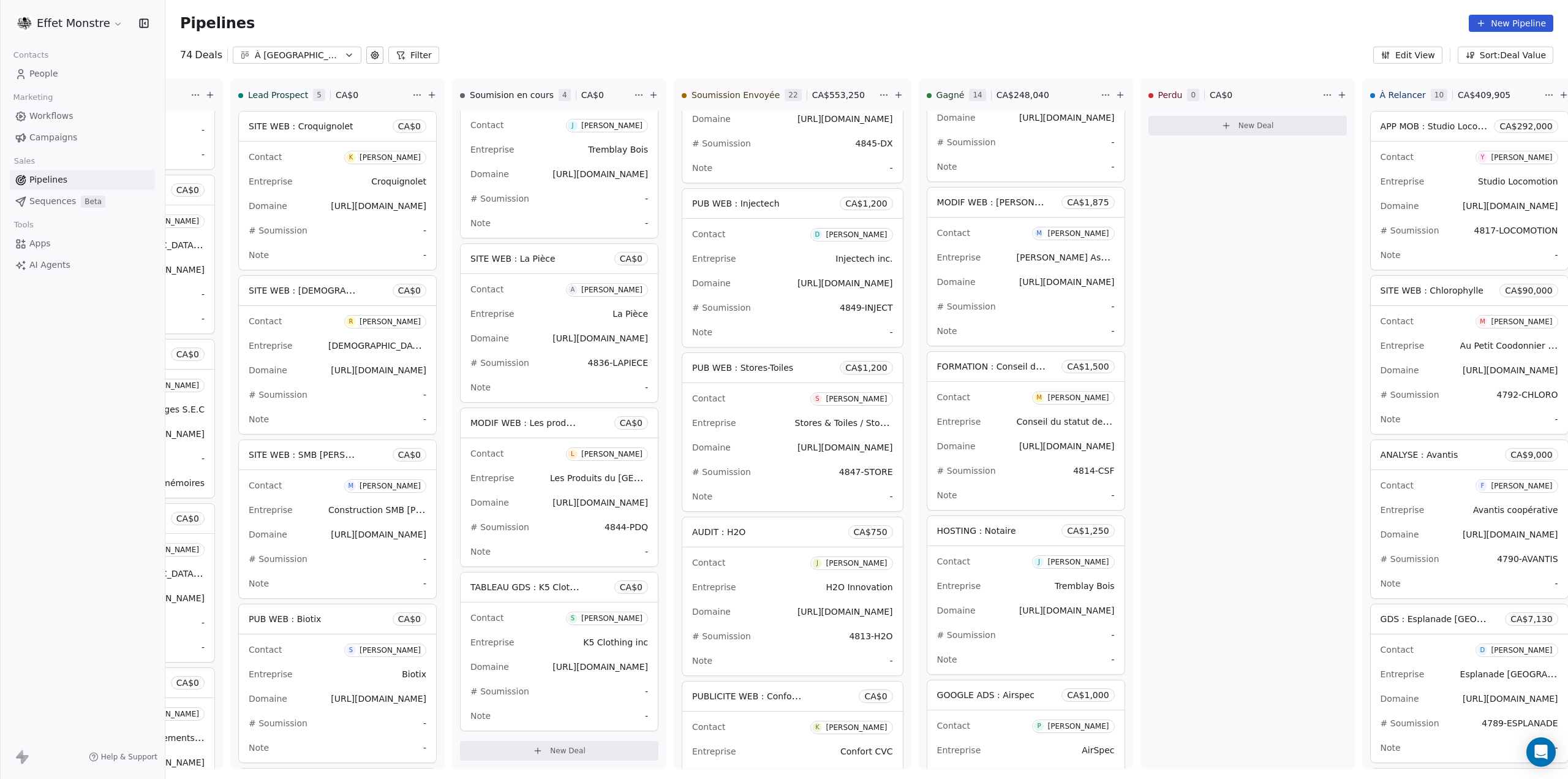
click at [846, 28] on div "Pipelines New Pipeline" at bounding box center [866, 24] width 1373 height 17
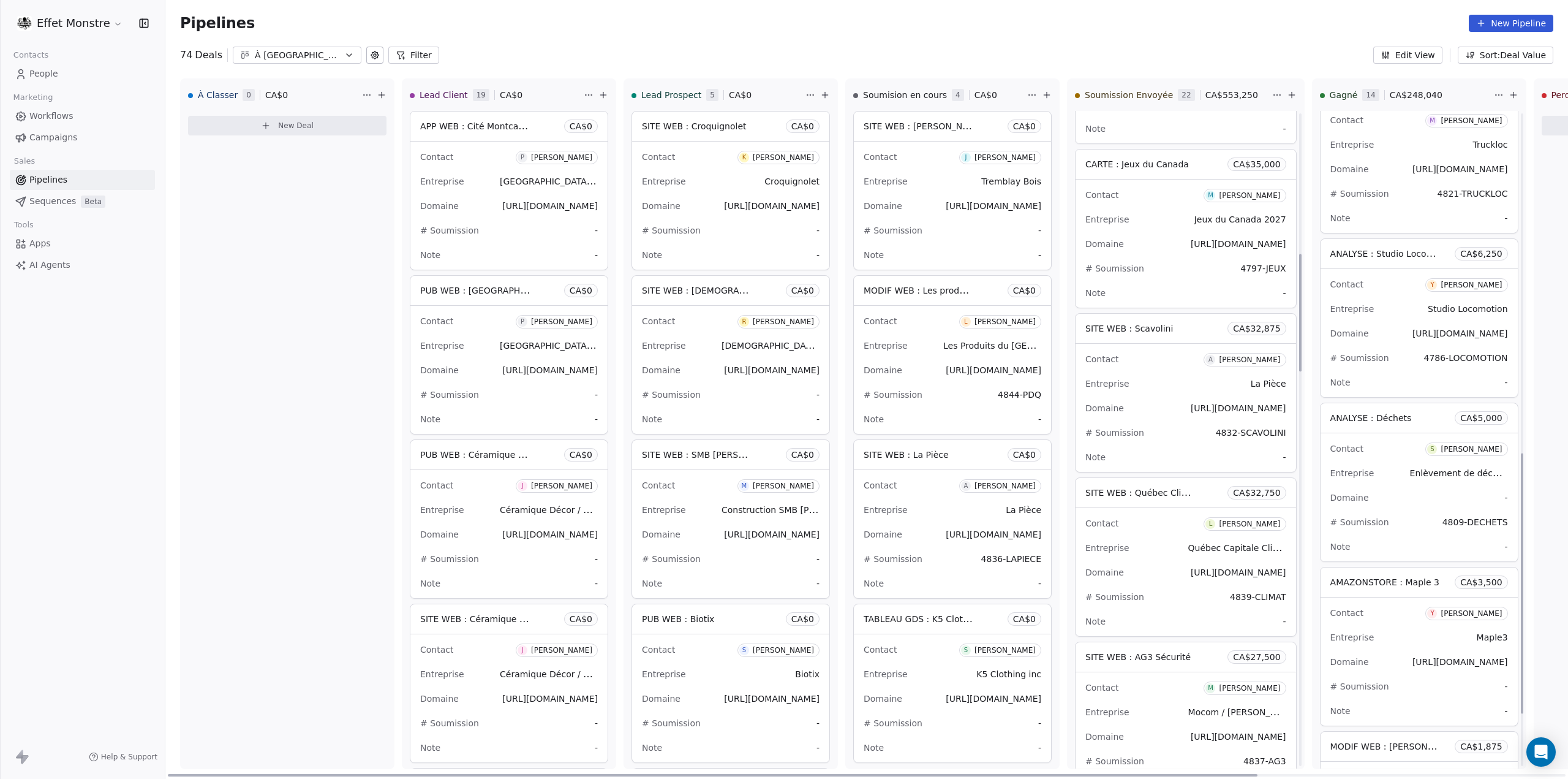
scroll to position [858, 0]
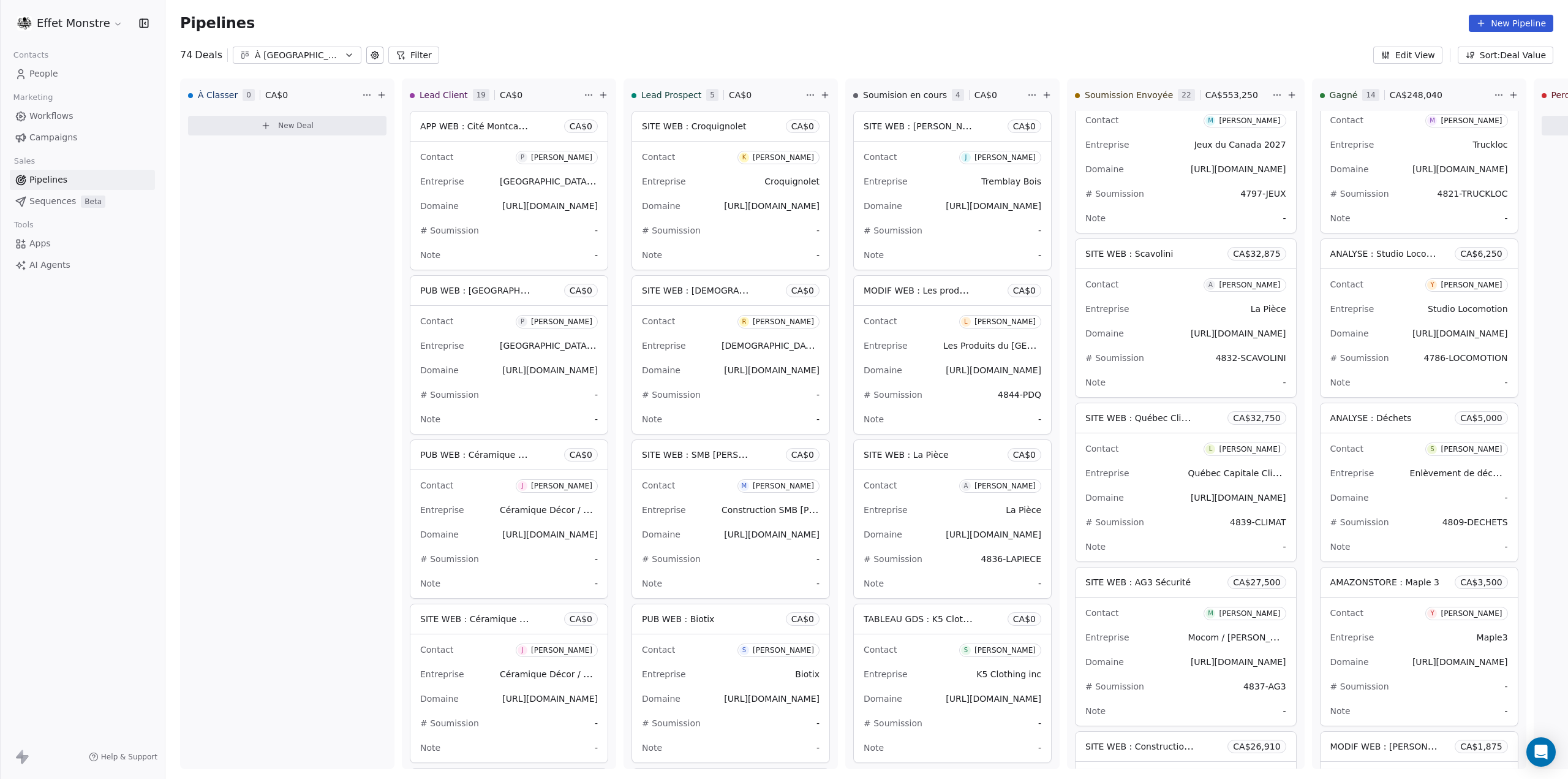
click at [1116, 47] on div "74 Deals À Vendre Filter Edit View Sort: Deal Value" at bounding box center [866, 55] width 1402 height 17
drag, startPoint x: 1124, startPoint y: 269, endPoint x: 1413, endPoint y: 442, distance: 336.8
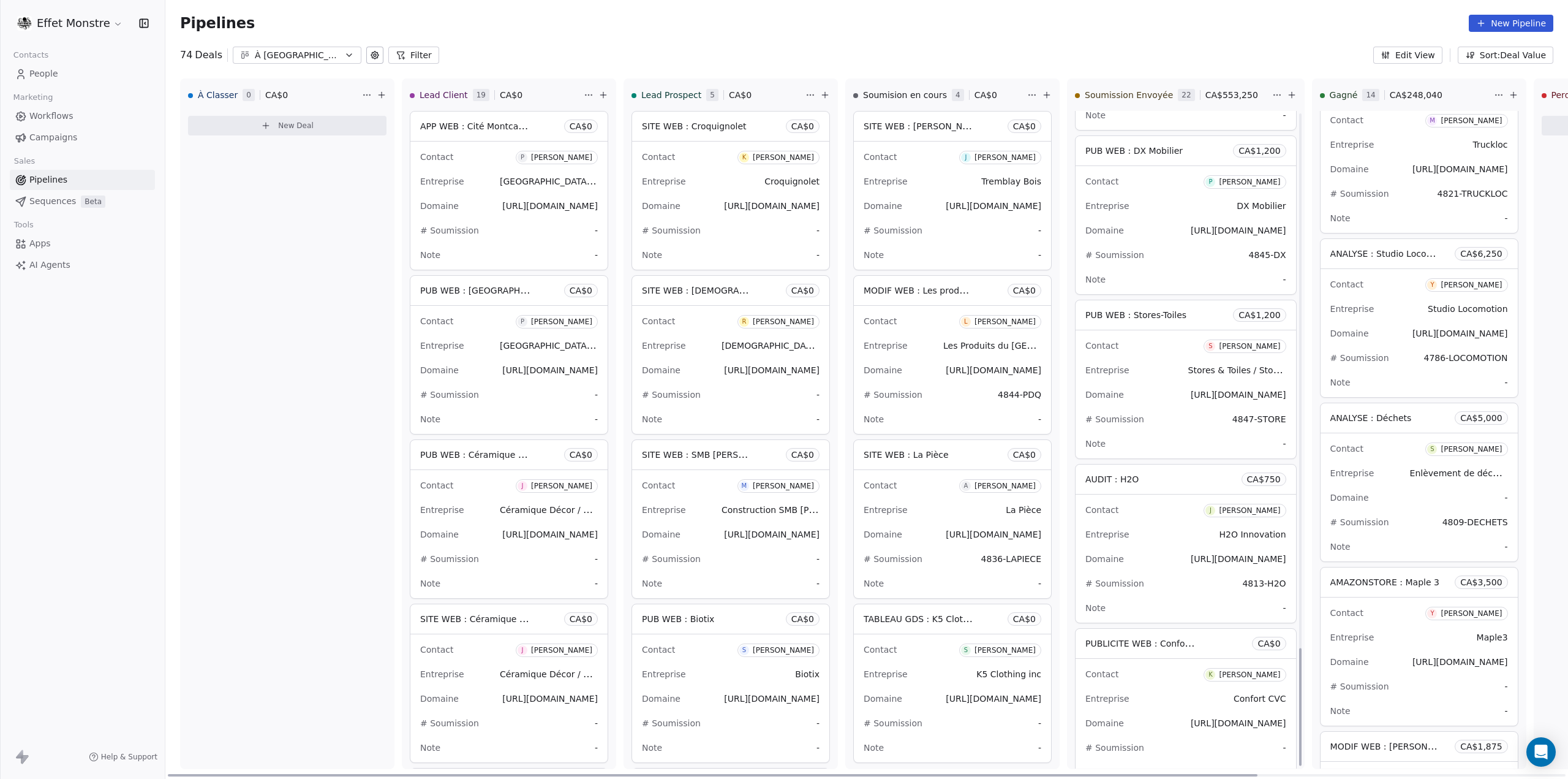
scroll to position [2981, 0]
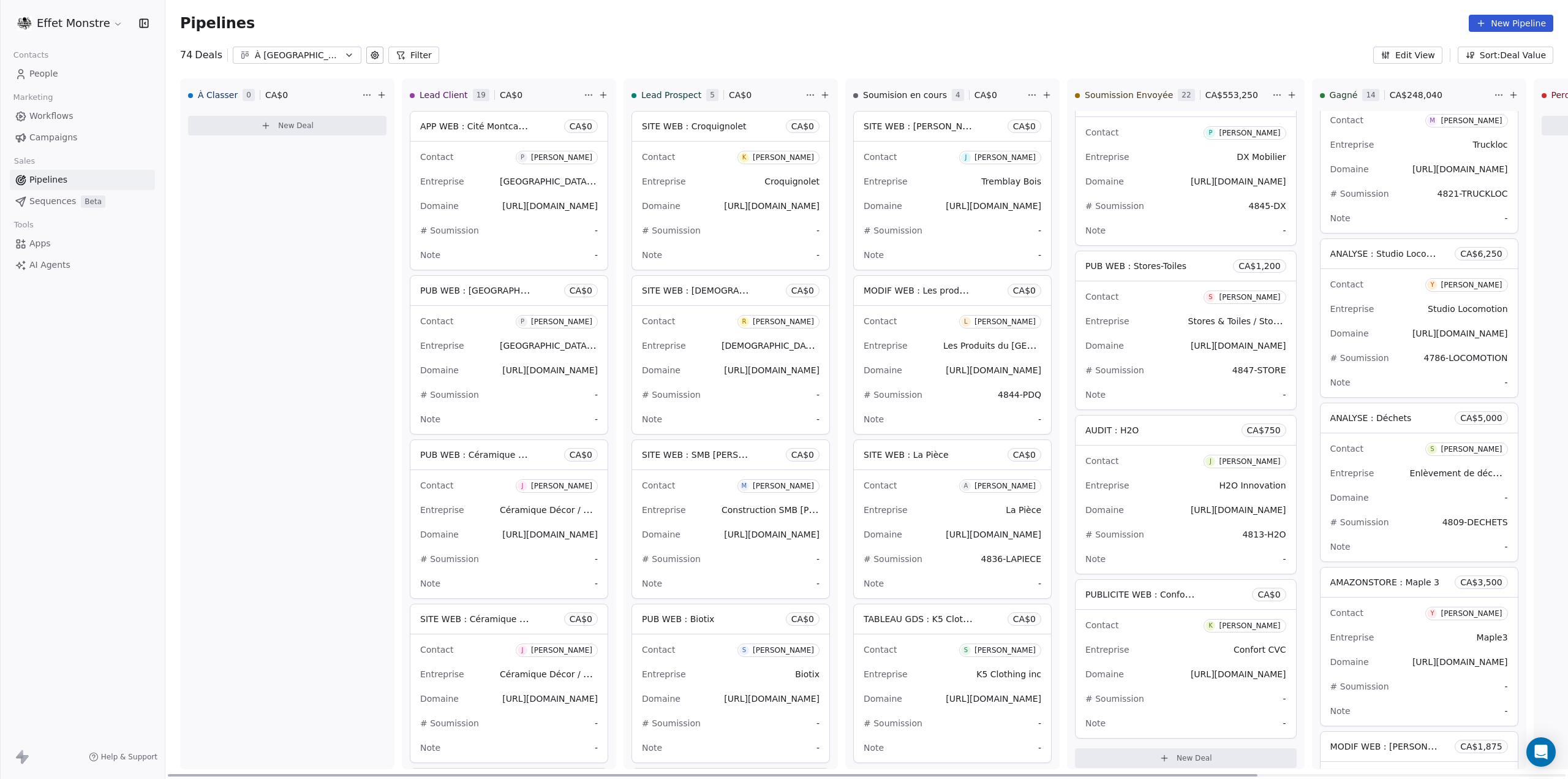
click at [1181, 753] on span "New Deal" at bounding box center [1194, 758] width 35 height 9
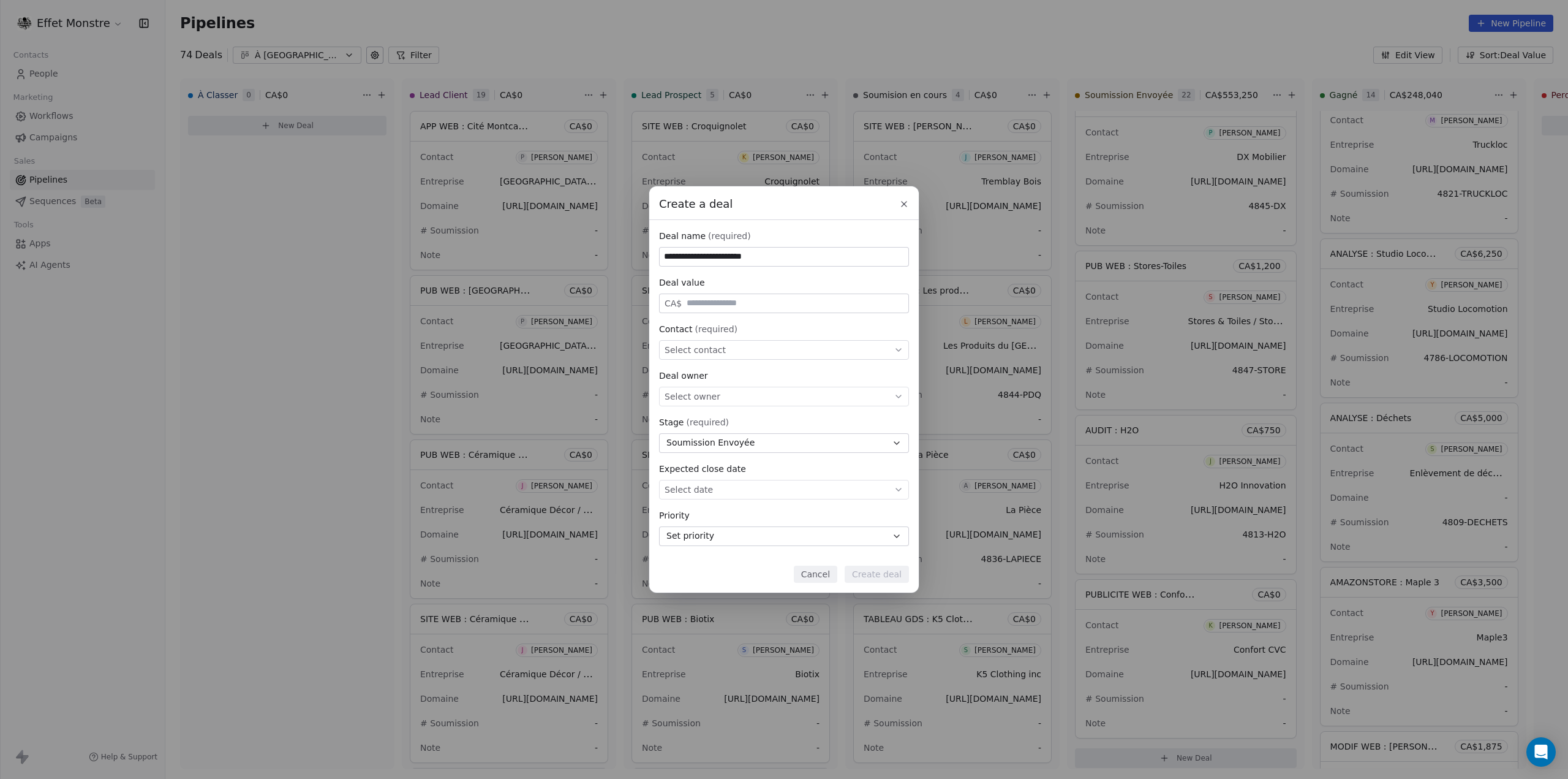
type input "**********"
type input "*****"
click at [732, 349] on div "Select contact" at bounding box center [784, 350] width 250 height 20
type input "*****"
click at [746, 502] on div "[PERSON_NAME]" at bounding box center [718, 503] width 61 height 9
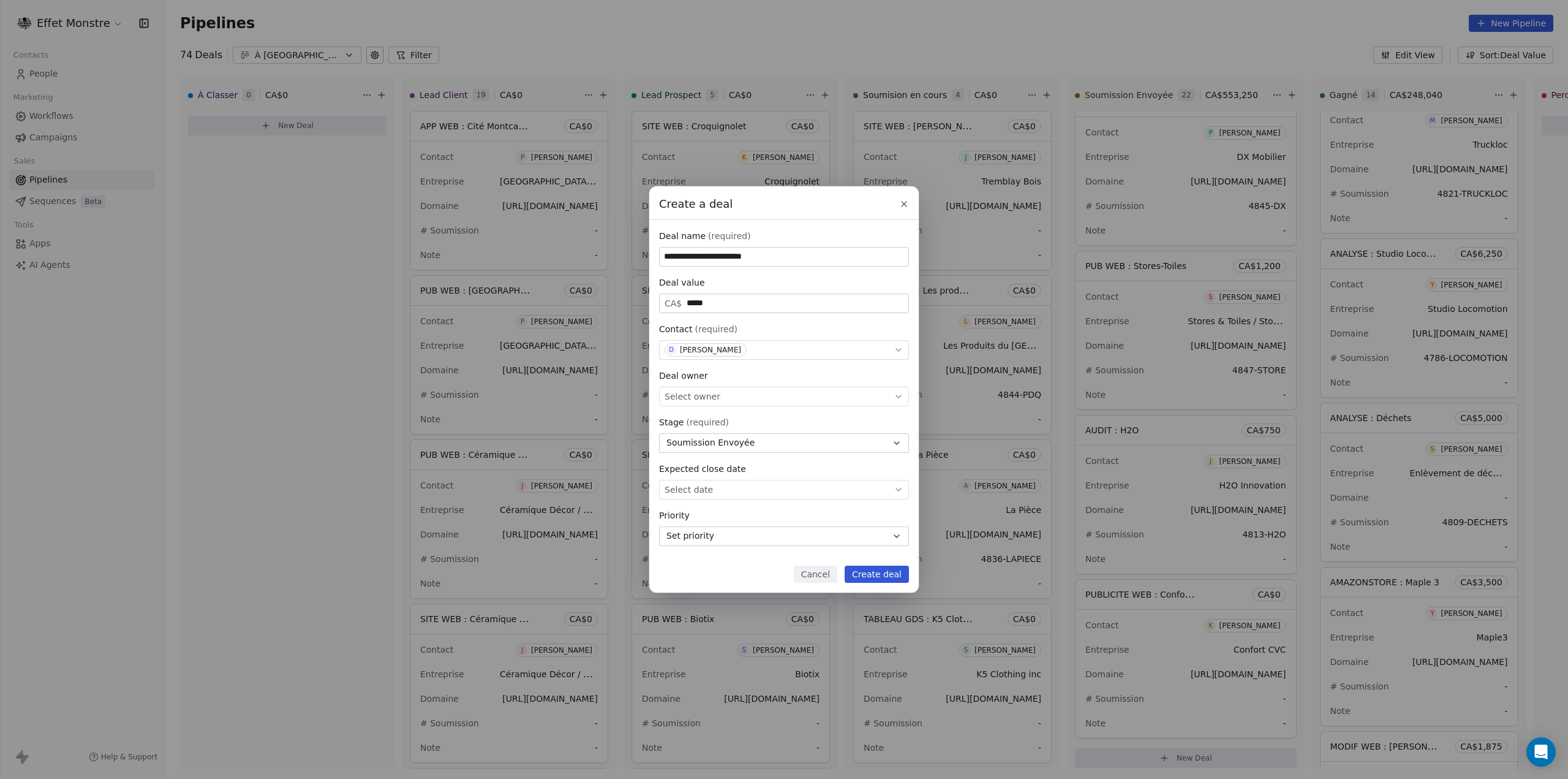
click at [724, 396] on div "Select owner" at bounding box center [784, 396] width 250 height 20
click at [713, 424] on div "[PERSON_NAME]" at bounding box center [783, 433] width 229 height 20
click at [879, 573] on button "Create deal" at bounding box center [877, 575] width 64 height 17
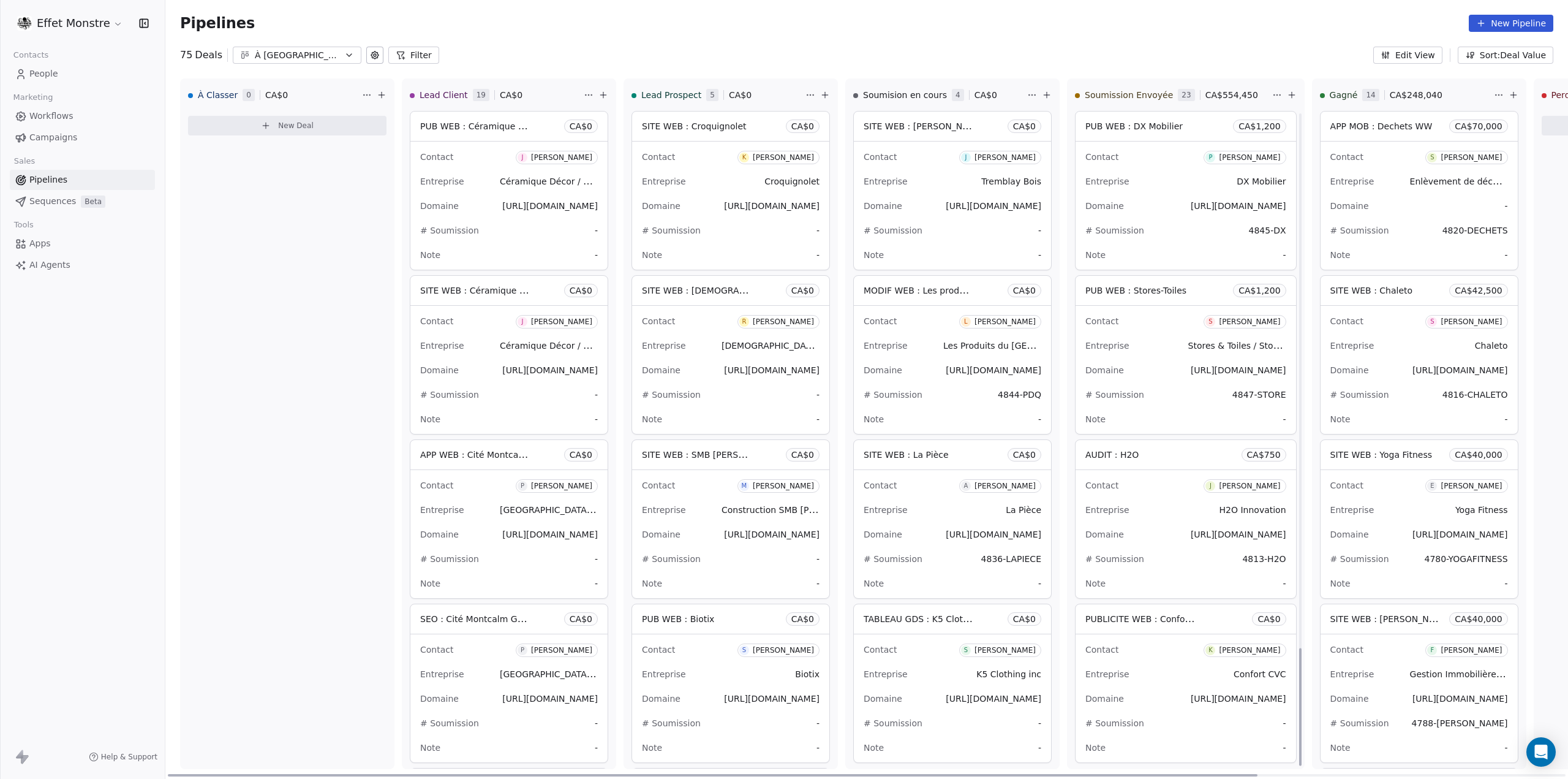
scroll to position [2981, 0]
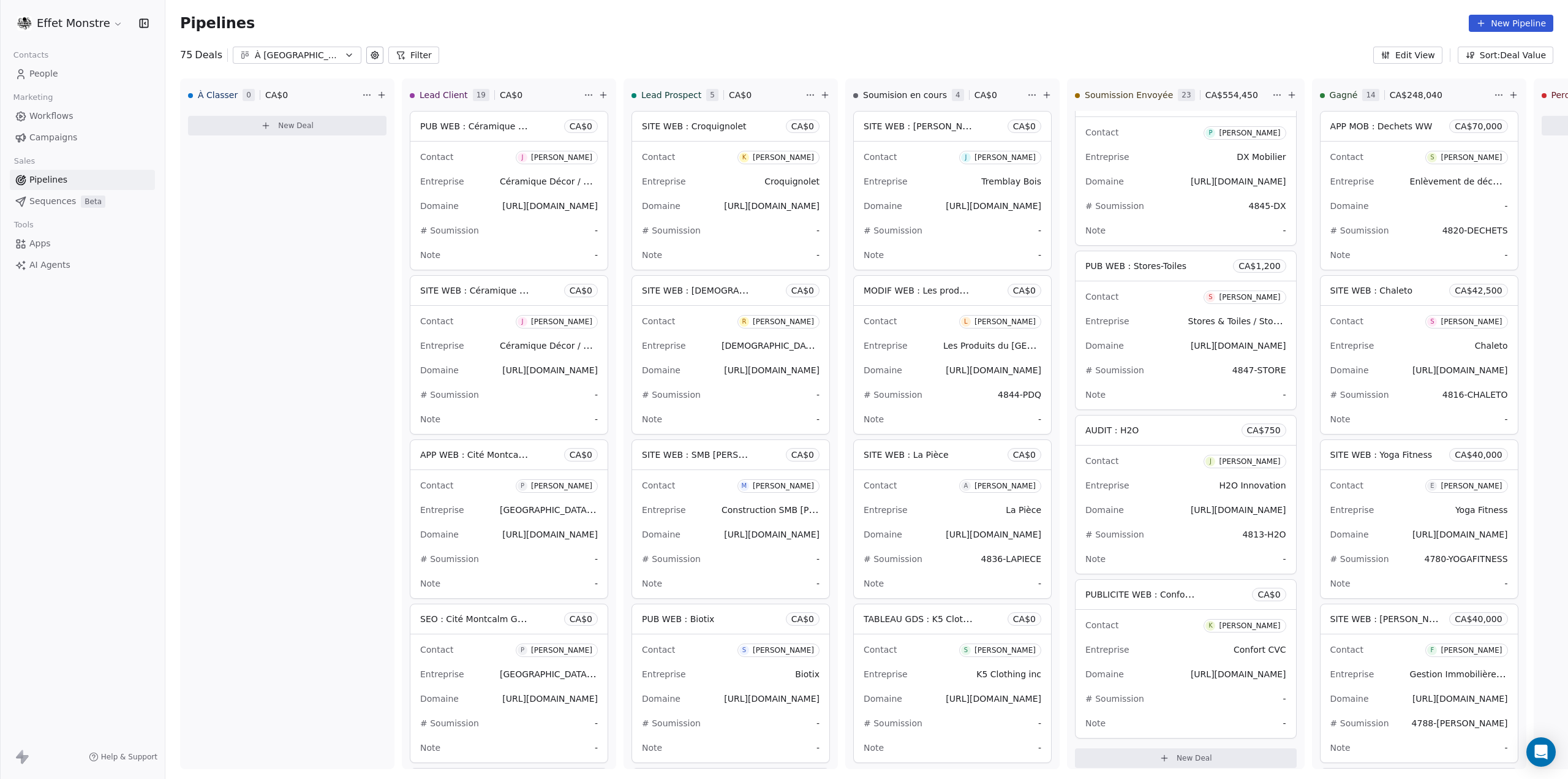
click at [1222, 42] on div "Pipelines New Pipeline" at bounding box center [866, 23] width 1402 height 46
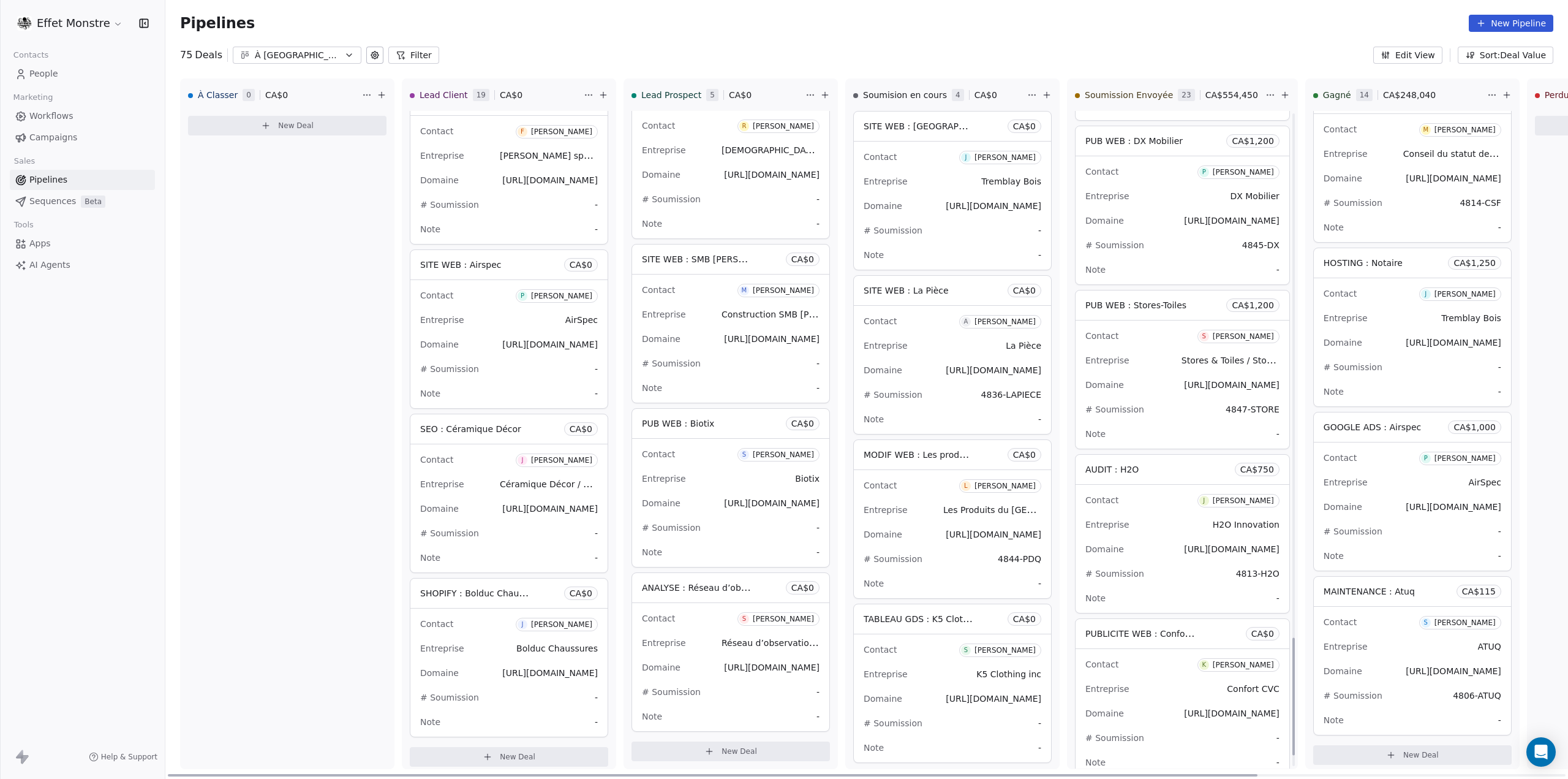
scroll to position [2981, 0]
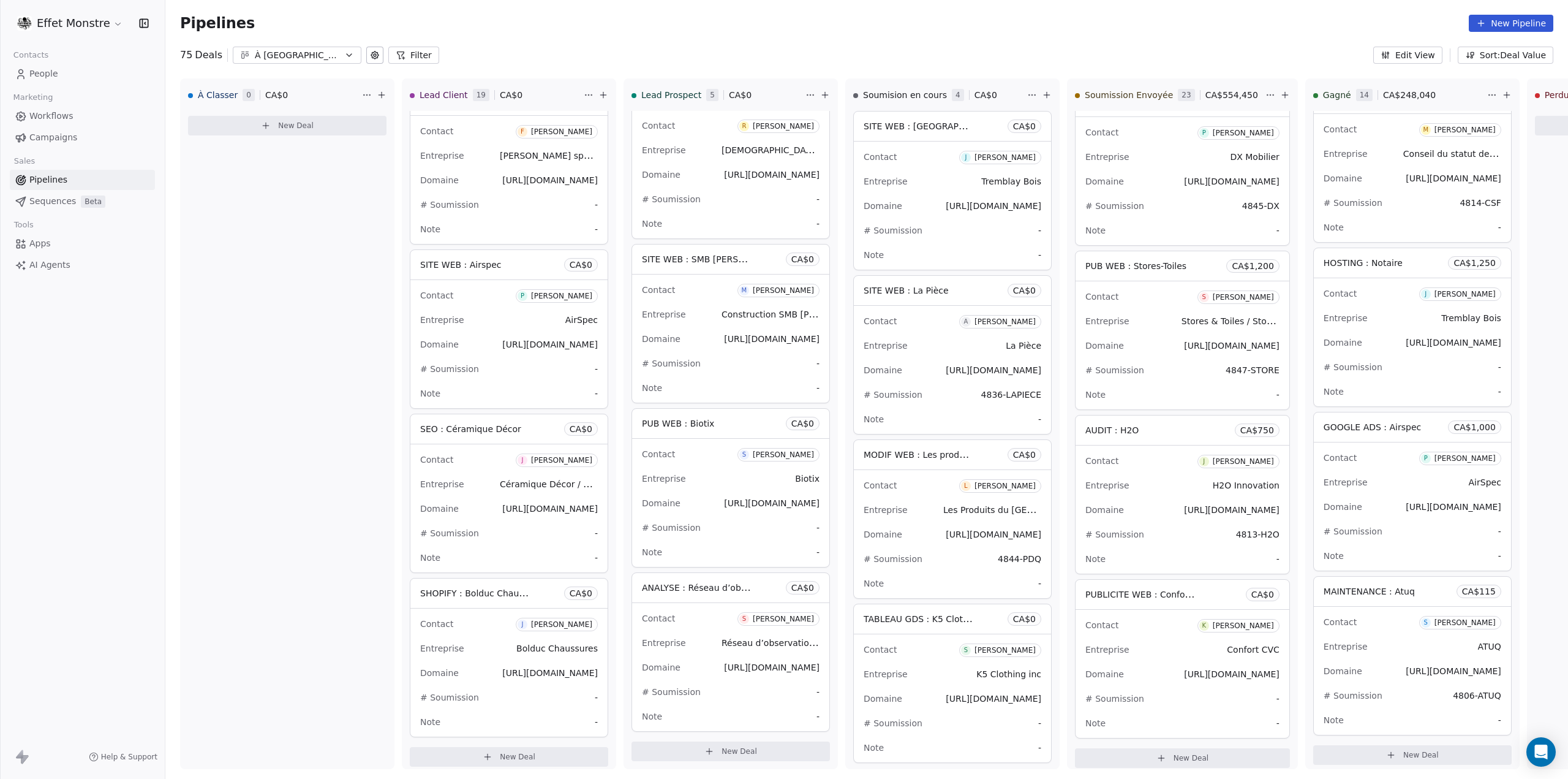
click at [1196, 36] on div "Pipelines New Pipeline" at bounding box center [866, 23] width 1402 height 46
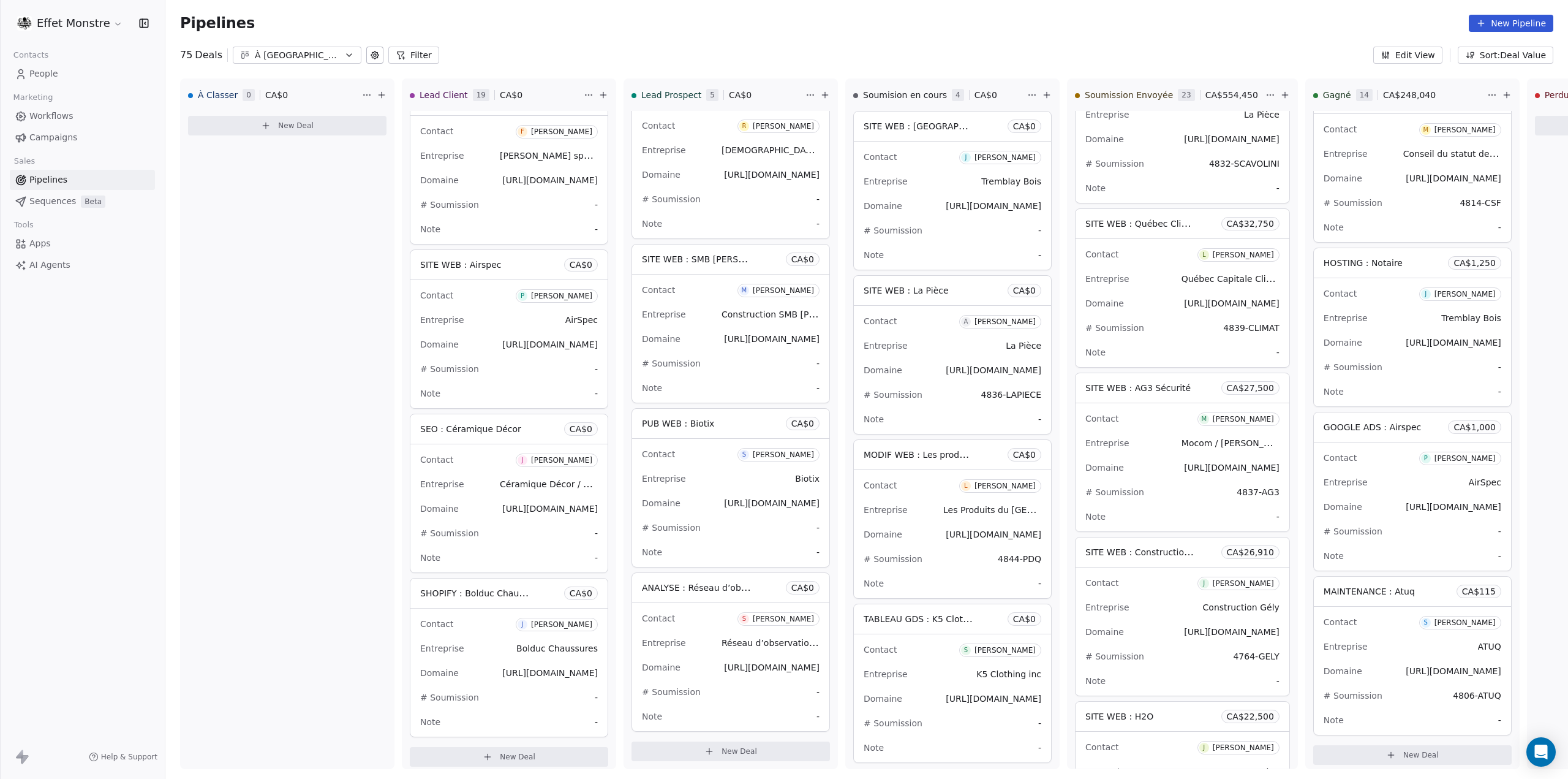
click at [1277, 42] on div "Pipelines New Pipeline" at bounding box center [866, 23] width 1402 height 46
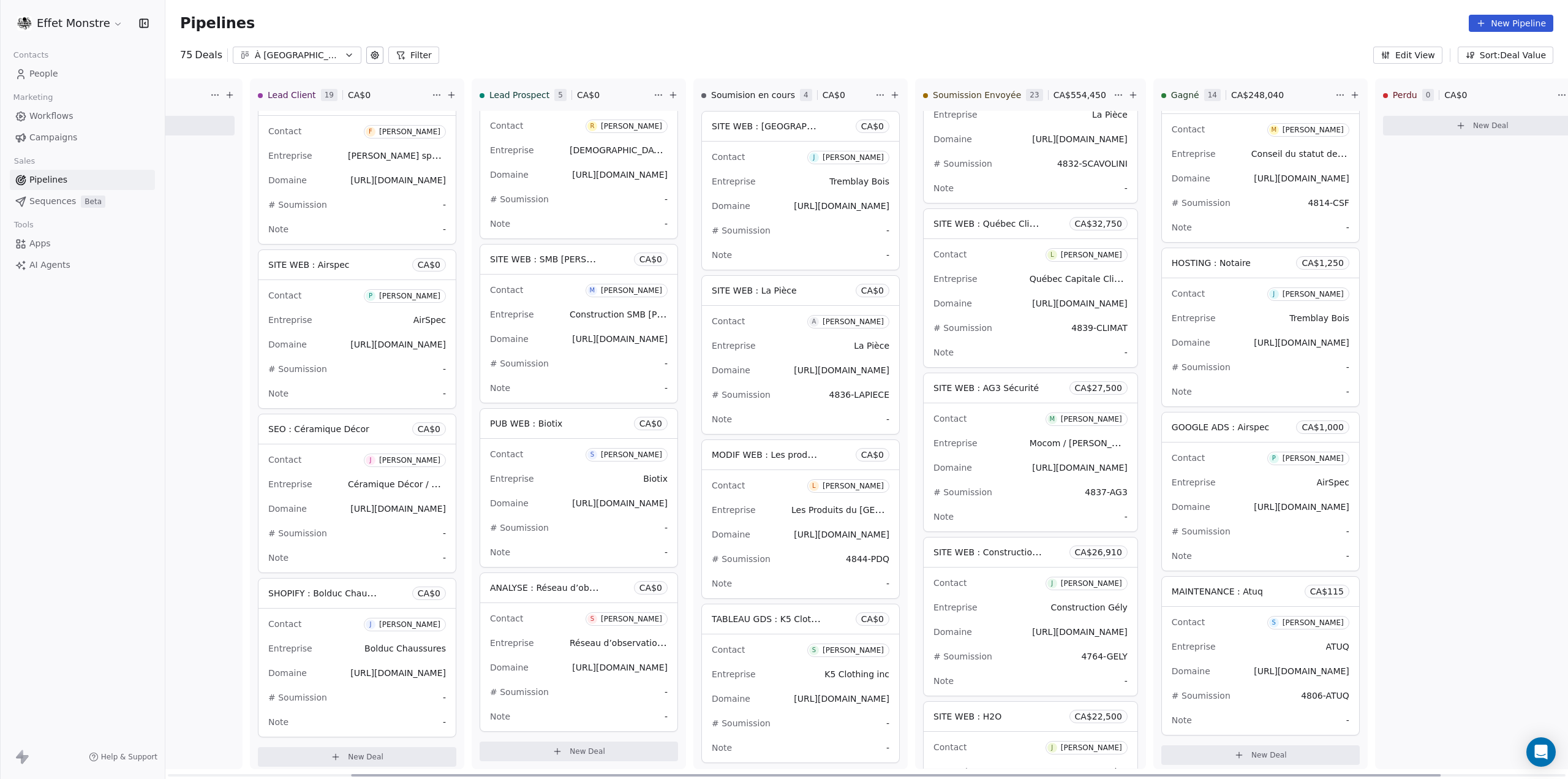
scroll to position [0, 397]
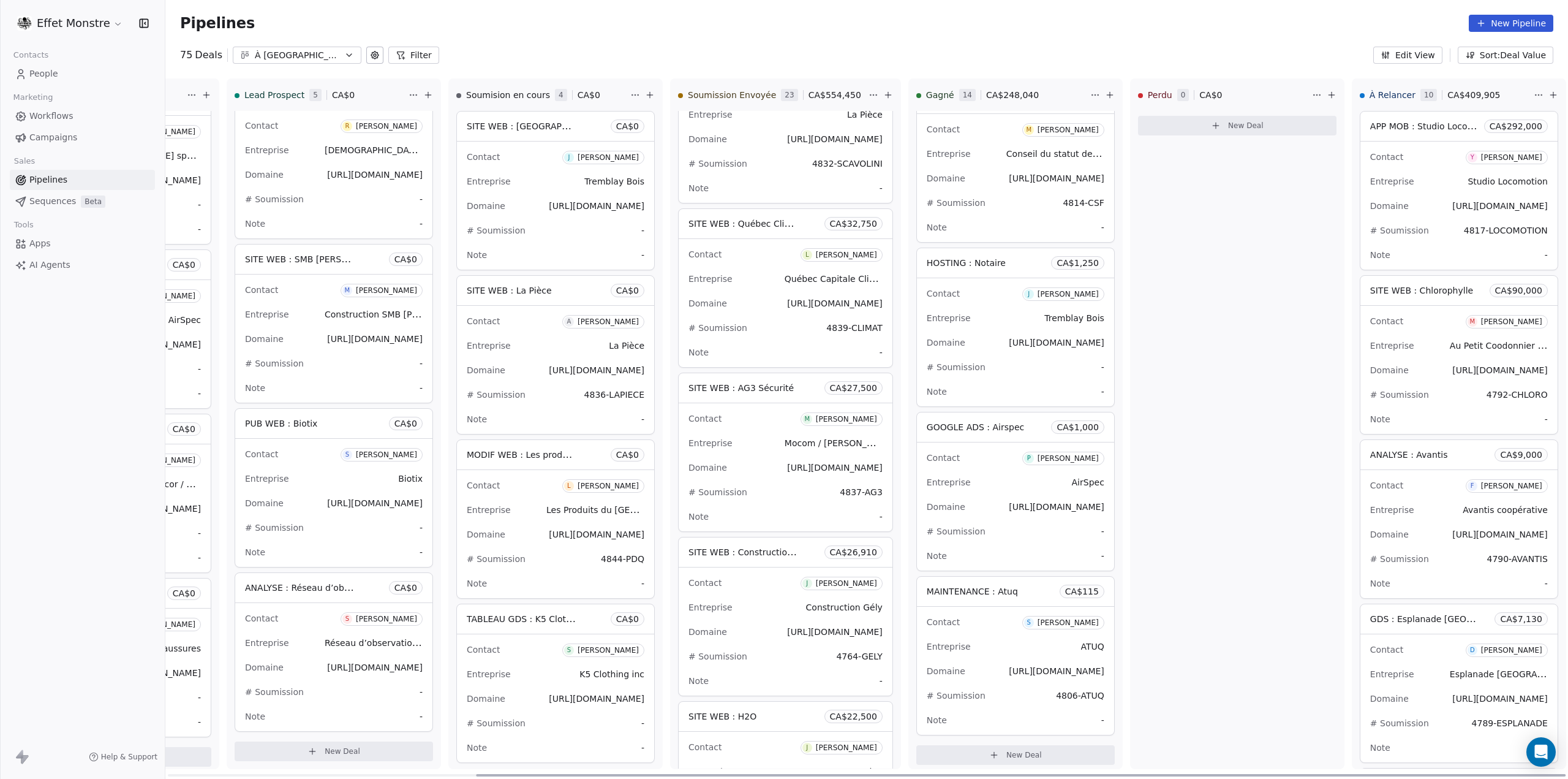
drag, startPoint x: 1068, startPoint y: 774, endPoint x: 1592, endPoint y: 766, distance: 524.1
click at [1566, 774] on div at bounding box center [1020, 775] width 1090 height 2
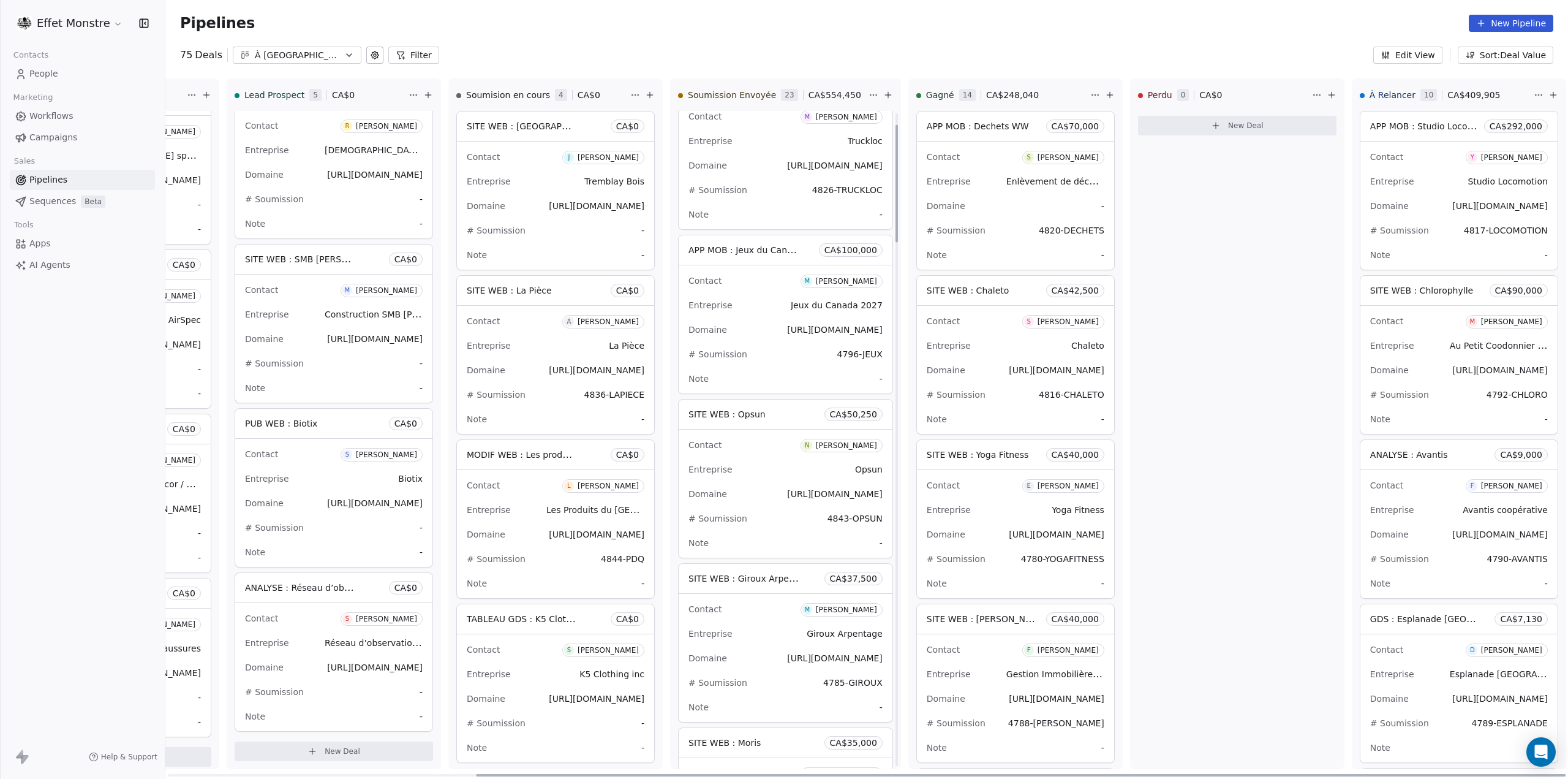
scroll to position [0, 0]
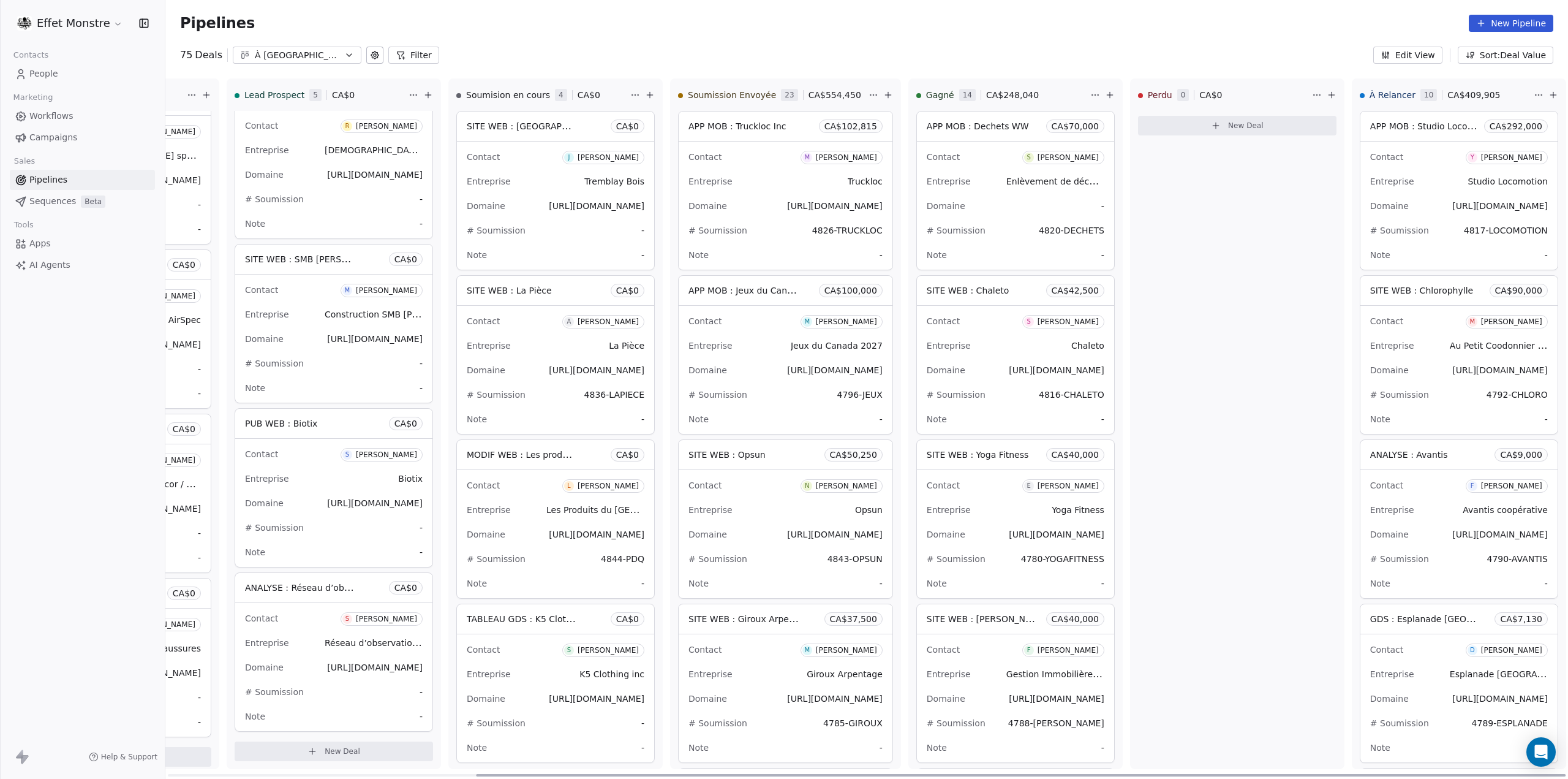
drag, startPoint x: 828, startPoint y: 46, endPoint x: 802, endPoint y: 649, distance: 603.6
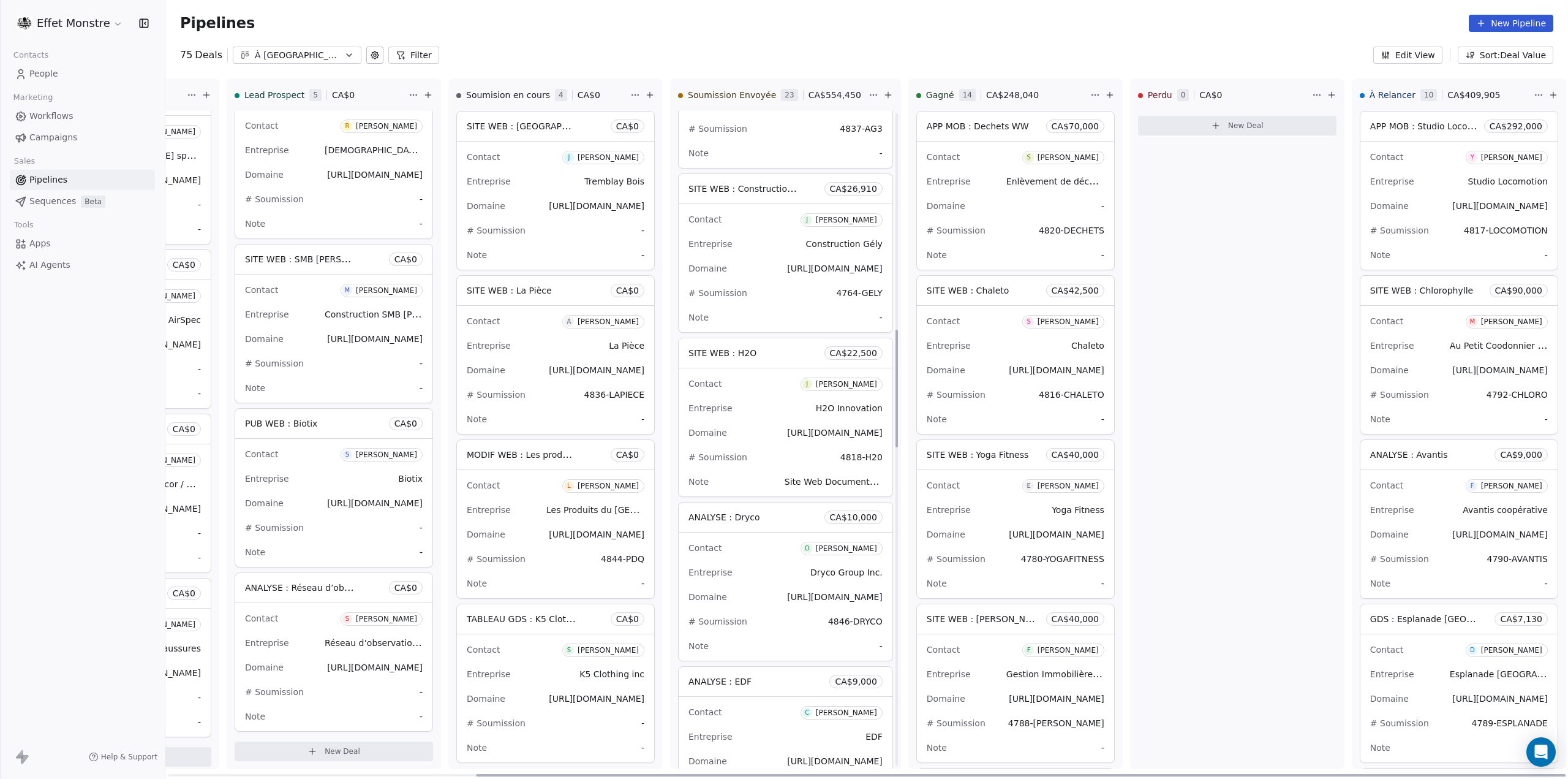
scroll to position [2981, 0]
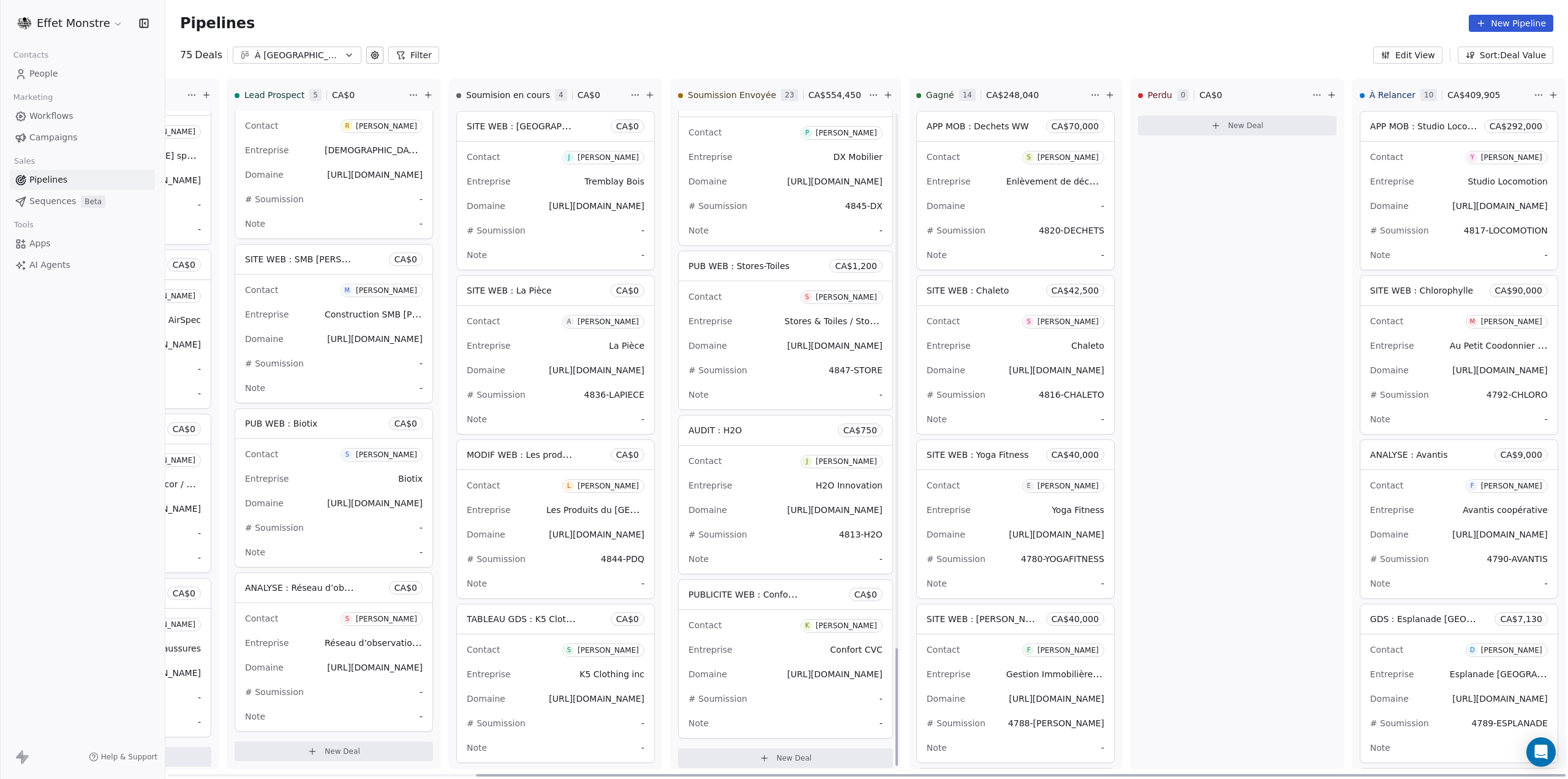
drag, startPoint x: 823, startPoint y: 297, endPoint x: 849, endPoint y: 727, distance: 430.8
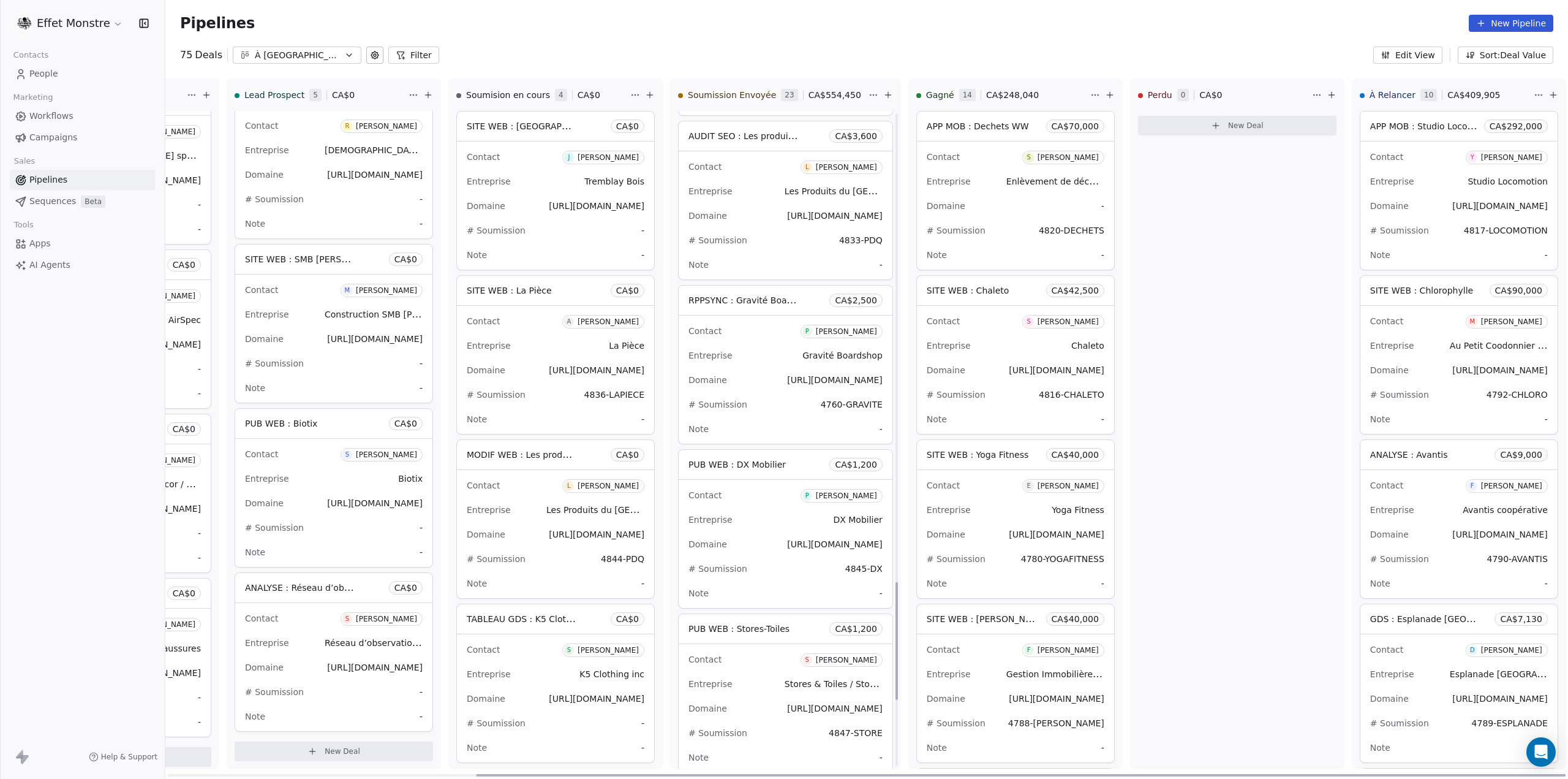
scroll to position [2613, 0]
click at [857, 93] on html "Effet Monstre Contacts People Marketing Workflows Campaigns Sales Pipelines Seq…" at bounding box center [784, 389] width 1568 height 779
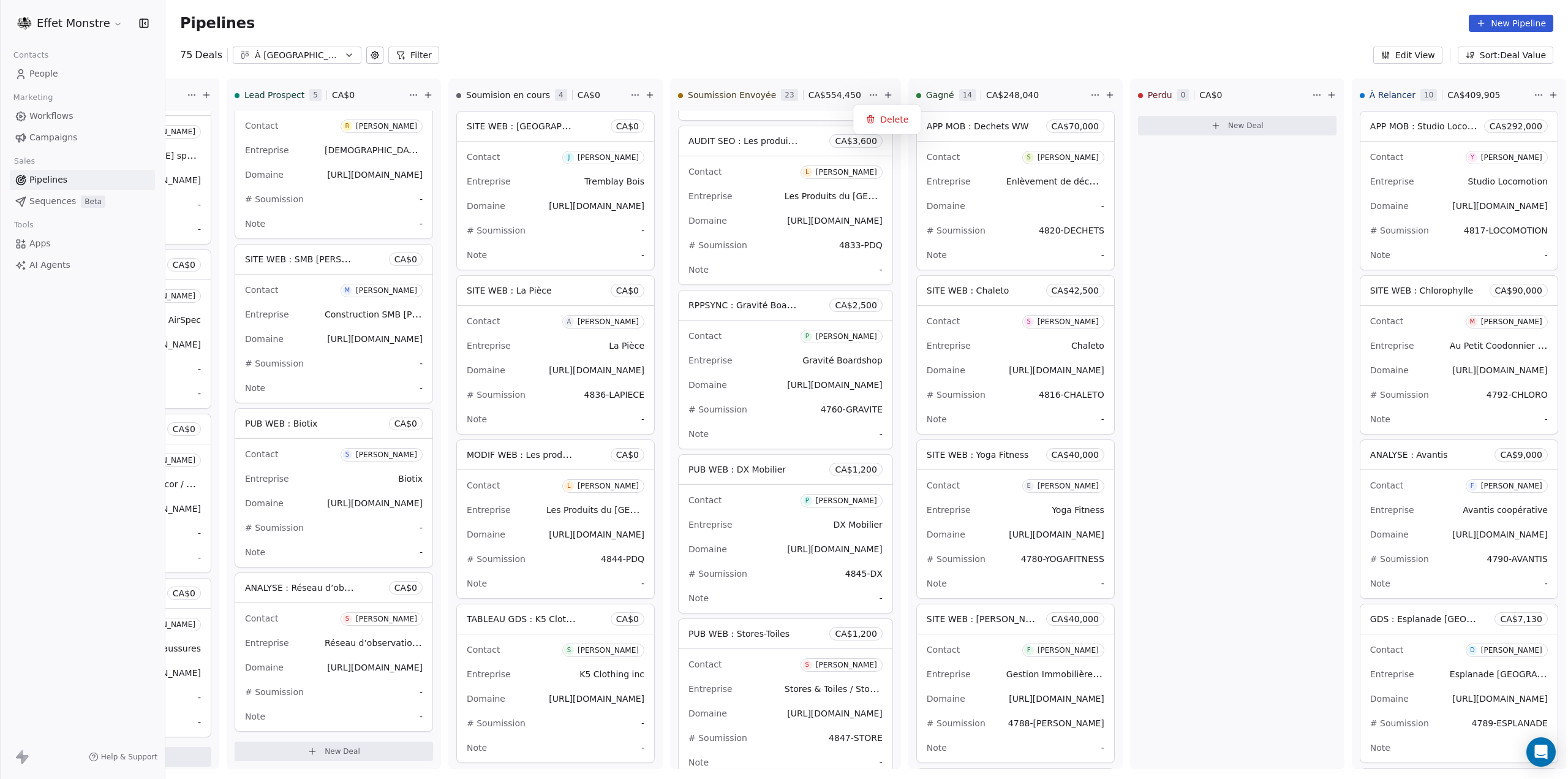
click at [852, 57] on html "Effet Monstre Contacts People Marketing Workflows Campaigns Sales Pipelines Seq…" at bounding box center [784, 389] width 1568 height 779
click at [1419, 62] on button "Edit View" at bounding box center [1408, 55] width 69 height 17
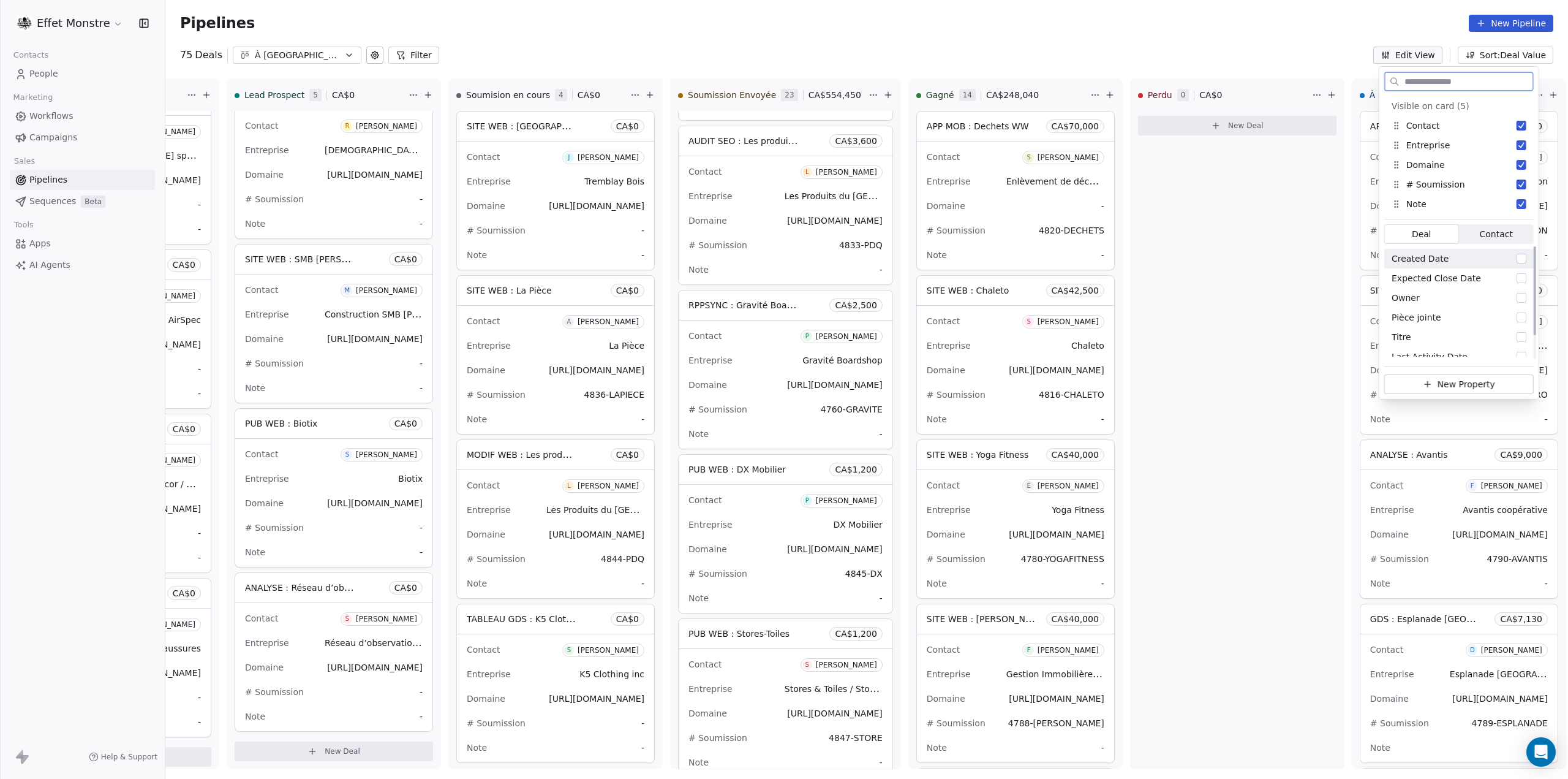
click at [1486, 232] on span "Contact" at bounding box center [1496, 234] width 33 height 13
click at [1427, 233] on span "Deal" at bounding box center [1421, 234] width 20 height 13
click at [1238, 45] on div "Pipelines New Pipeline" at bounding box center [866, 23] width 1402 height 46
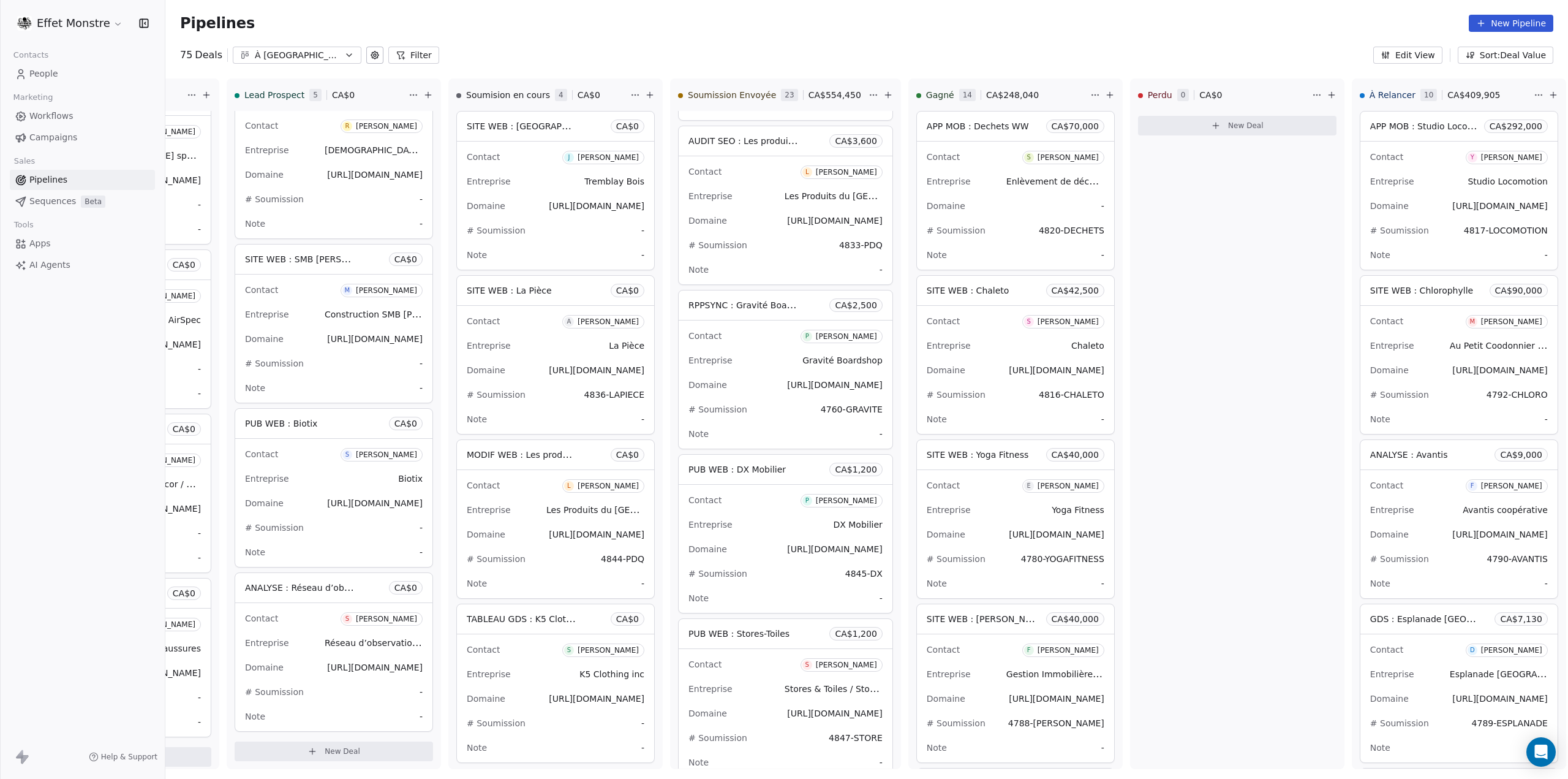
click at [1515, 57] on button "Sort: Deal Value" at bounding box center [1505, 55] width 96 height 17
click at [1519, 82] on div "Manual" at bounding box center [1515, 82] width 90 height 13
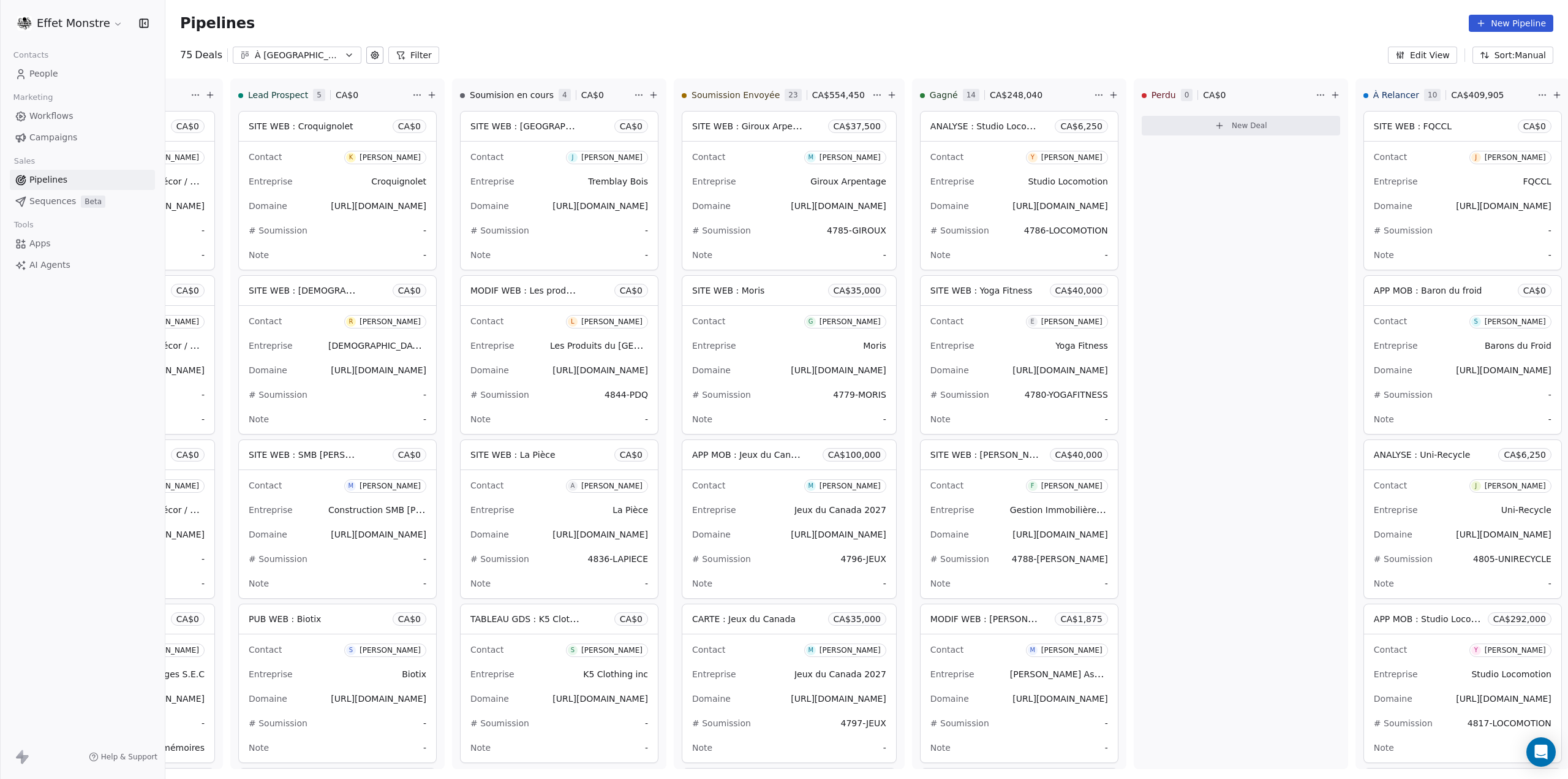
click at [1527, 56] on button "Sort: Manual" at bounding box center [1512, 55] width 81 height 17
click at [1241, 22] on html "Effet Monstre Contacts People Marketing Workflows Campaigns Sales Pipelines Seq…" at bounding box center [784, 389] width 1568 height 779
click at [1322, 27] on div "Pipelines New Pipeline" at bounding box center [866, 24] width 1373 height 17
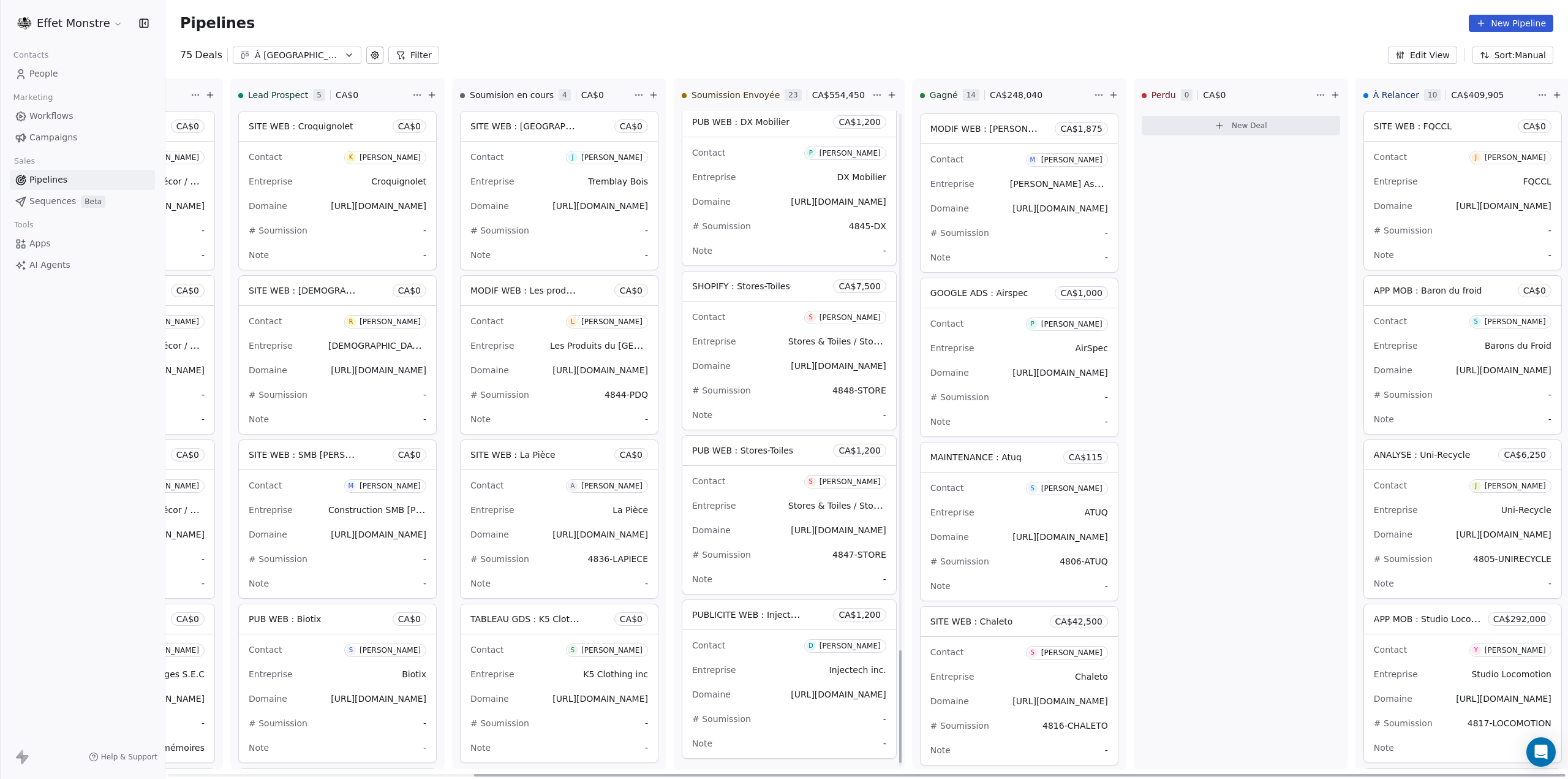
scroll to position [3144, 0]
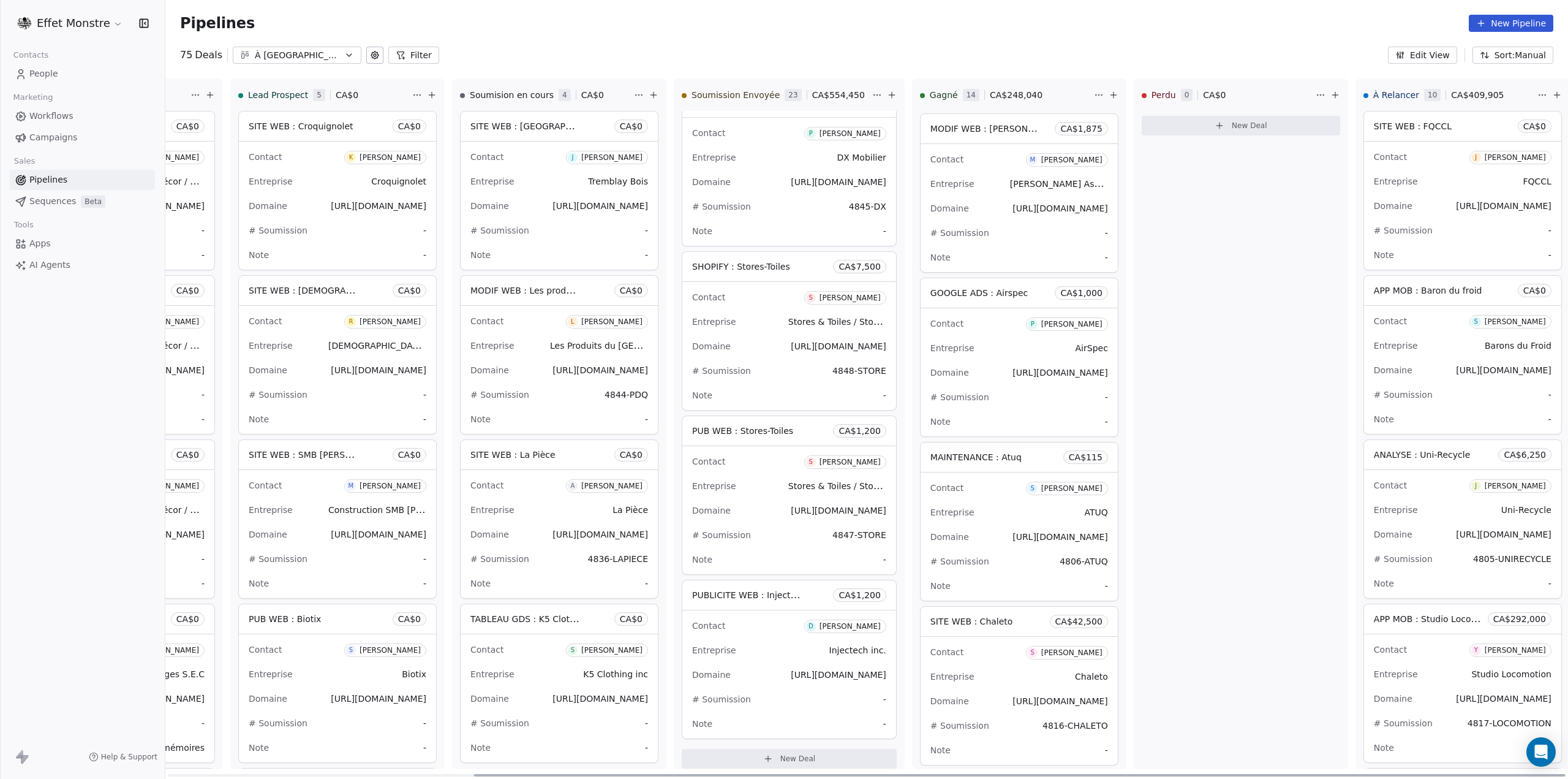
click at [840, 689] on div "# Soumission -" at bounding box center [789, 699] width 194 height 20
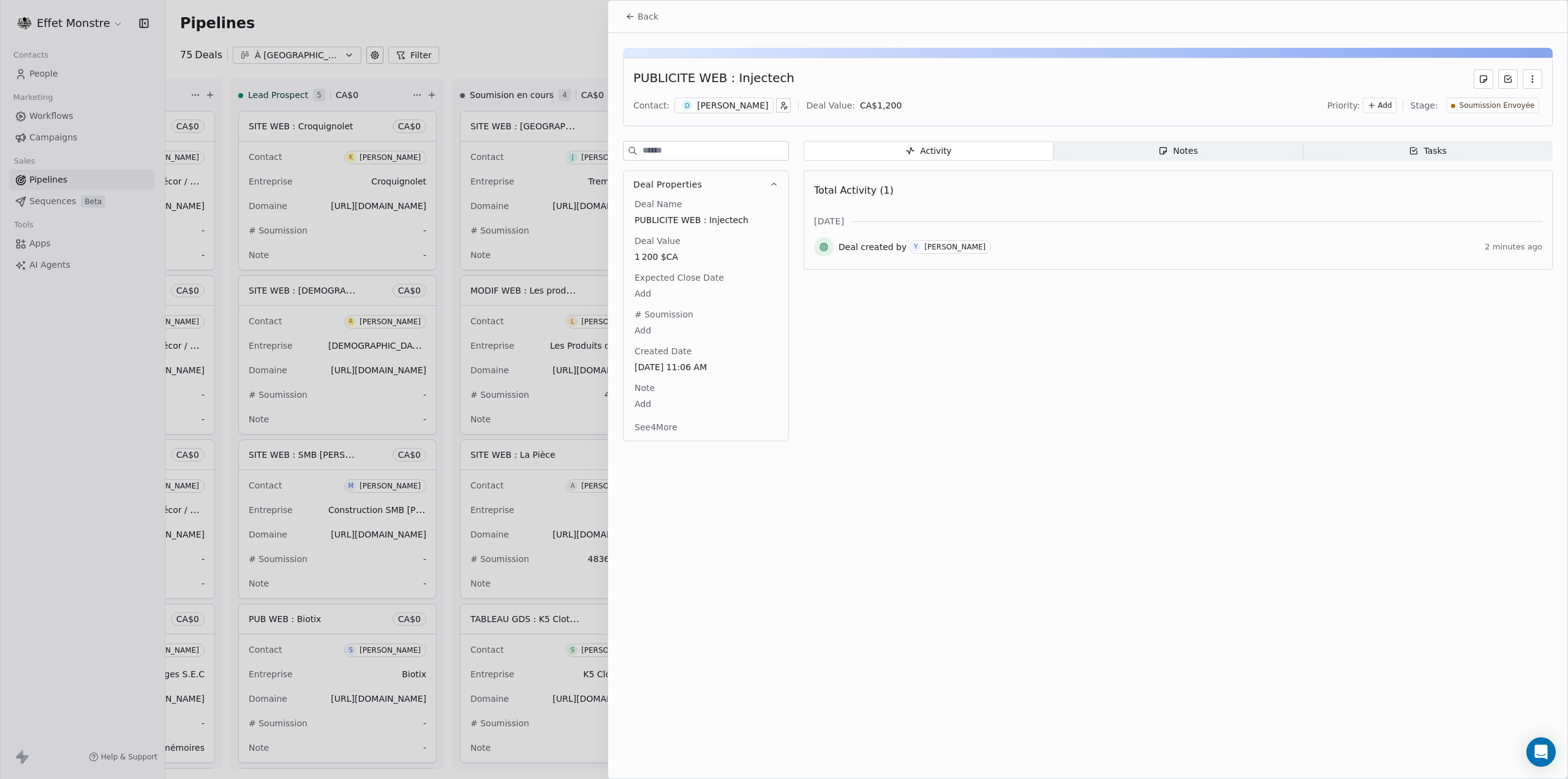
click at [647, 332] on body "Effet Monstre Contacts People Marketing Workflows Campaigns Sales Pipelines Seq…" at bounding box center [784, 389] width 1568 height 779
type textarea "**********"
click at [1163, 489] on html "Effet Monstre Contacts People Marketing Workflows Campaigns Sales Pipelines Seq…" at bounding box center [784, 389] width 1568 height 779
click at [356, 17] on div at bounding box center [784, 389] width 1568 height 779
